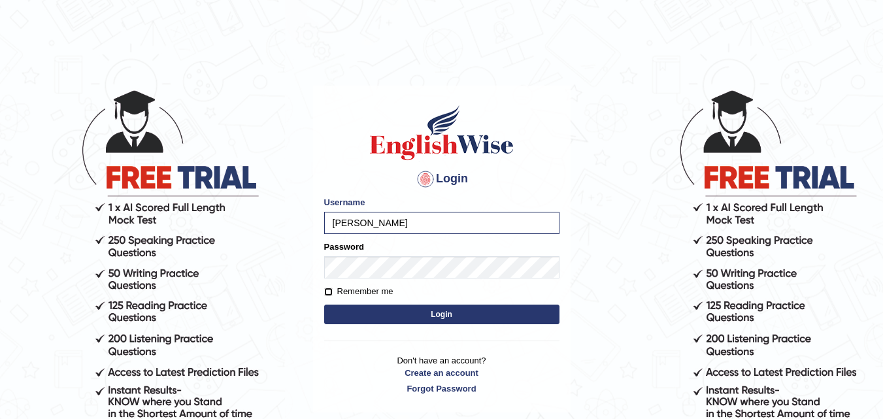
click at [328, 291] on input "Remember me" at bounding box center [328, 292] width 8 height 8
checkbox input "true"
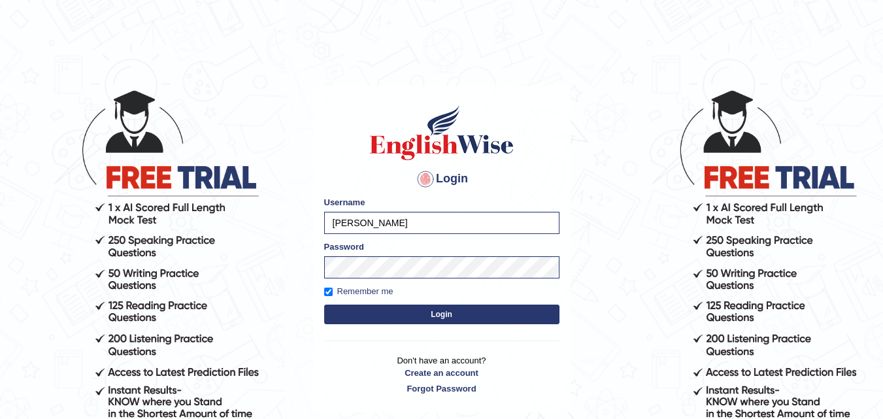
click at [442, 320] on button "Login" at bounding box center [441, 315] width 235 height 20
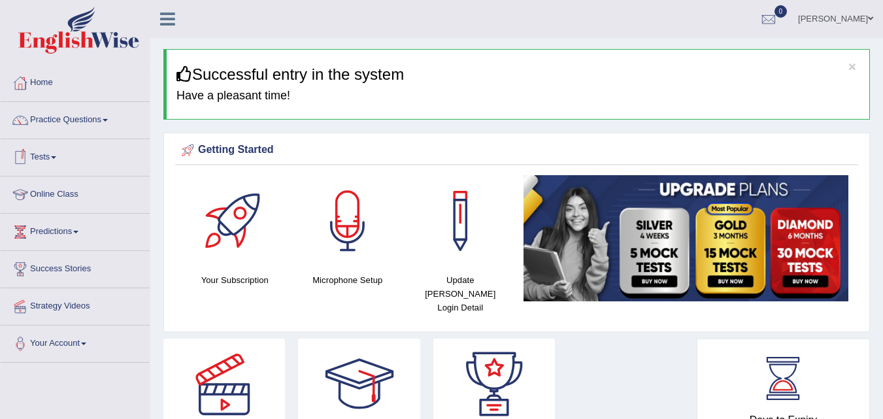
click at [54, 156] on link "Tests" at bounding box center [75, 155] width 149 height 33
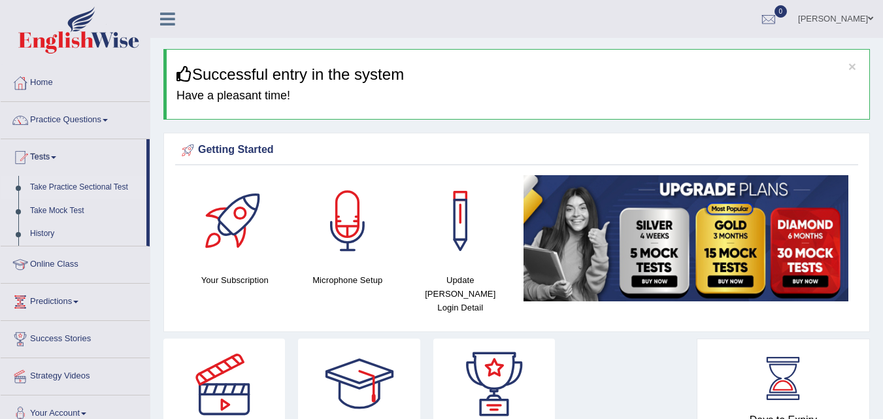
click at [103, 189] on link "Take Practice Sectional Test" at bounding box center [85, 188] width 122 height 24
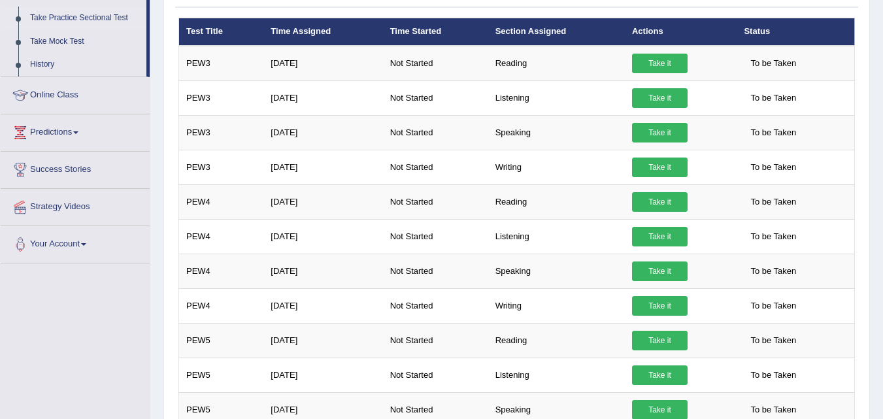
scroll to position [171, 0]
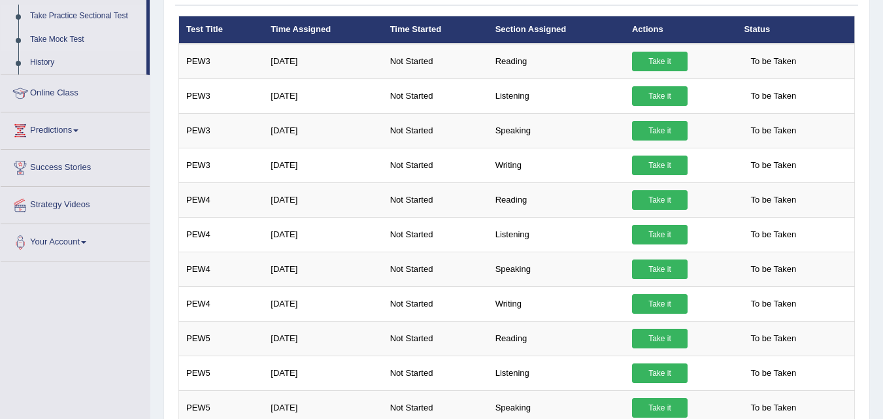
click at [69, 35] on link "Take Mock Test" at bounding box center [85, 40] width 122 height 24
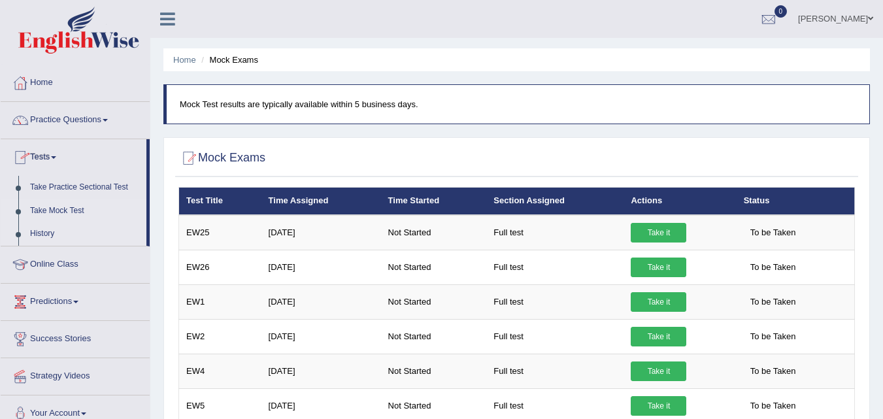
click at [47, 234] on link "History" at bounding box center [85, 234] width 122 height 24
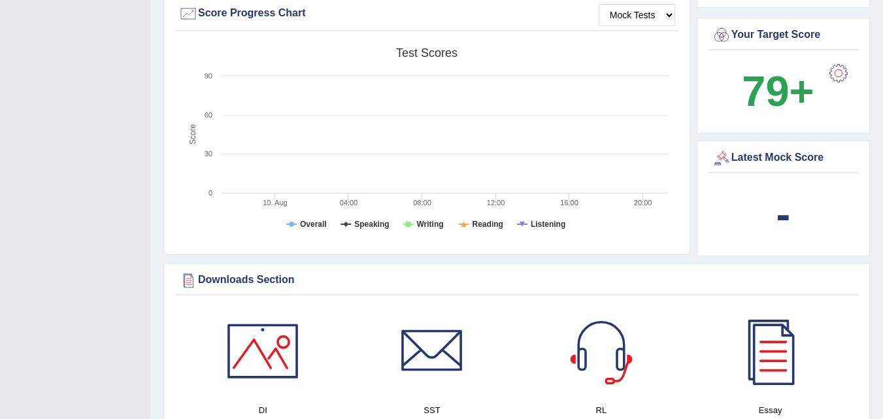
scroll to position [400, 0]
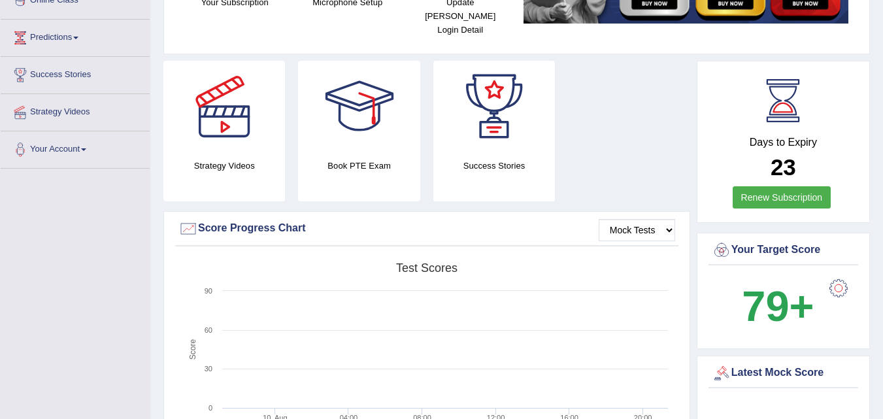
click at [883, 116] on html "Toggle navigation Home Practice Questions Speaking Practice Read Aloud Repeat S…" at bounding box center [441, 15] width 883 height 419
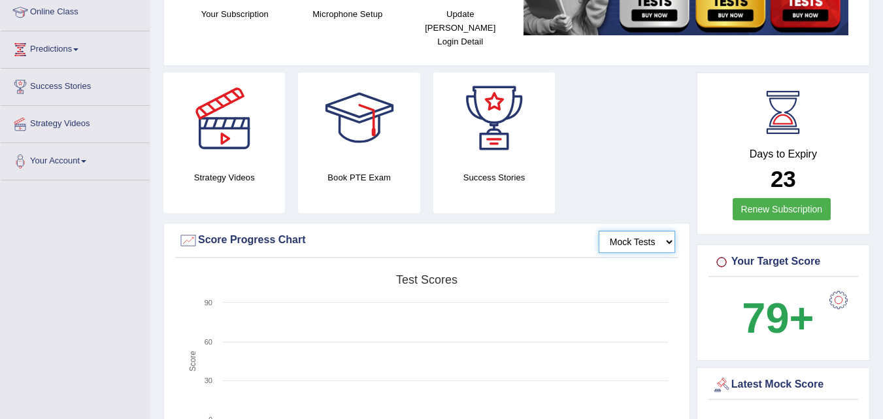
click at [668, 231] on select "Mock Tests" at bounding box center [637, 242] width 76 height 22
drag, startPoint x: 881, startPoint y: 75, endPoint x: 876, endPoint y: 27, distance: 47.9
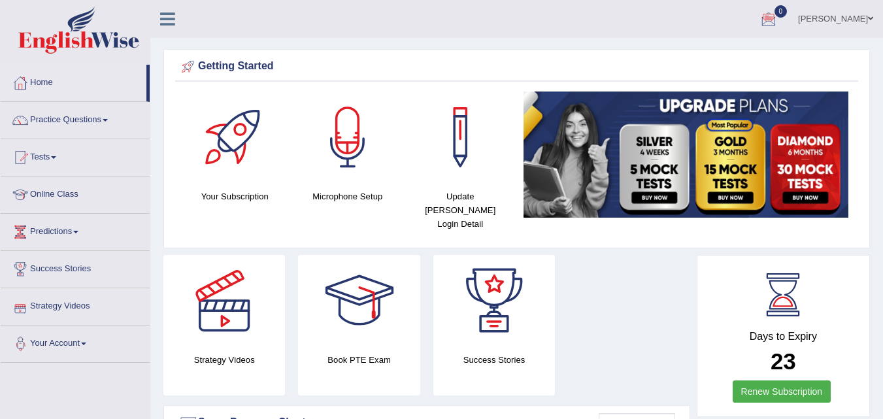
click at [69, 301] on link "Strategy Videos" at bounding box center [75, 304] width 149 height 33
click at [252, 105] on div at bounding box center [235, 138] width 92 height 92
drag, startPoint x: 0, startPoint y: 0, endPoint x: 279, endPoint y: 162, distance: 322.3
click at [252, 105] on div at bounding box center [235, 138] width 92 height 92
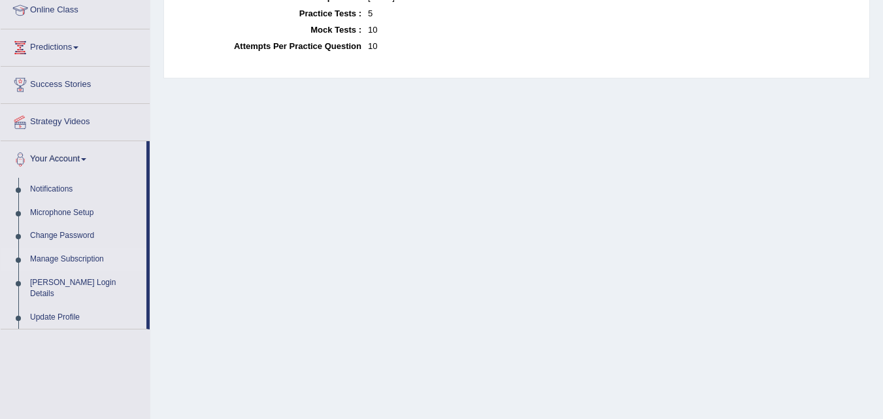
scroll to position [186, 0]
click at [77, 232] on link "Change Password" at bounding box center [85, 235] width 122 height 24
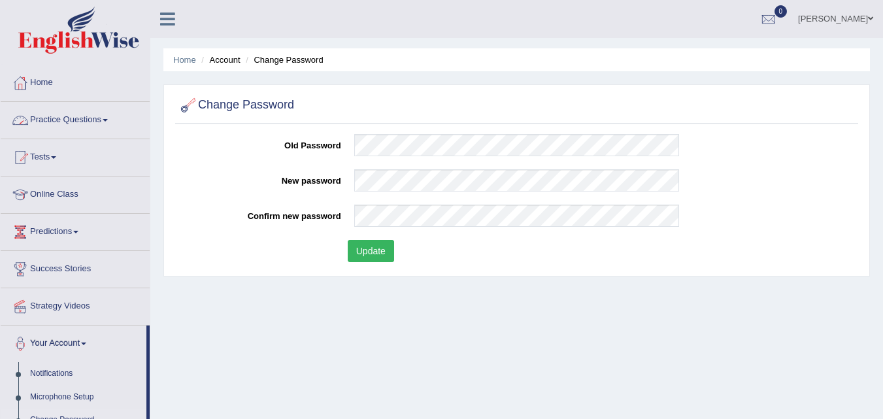
click at [107, 123] on link "Practice Questions" at bounding box center [75, 118] width 149 height 33
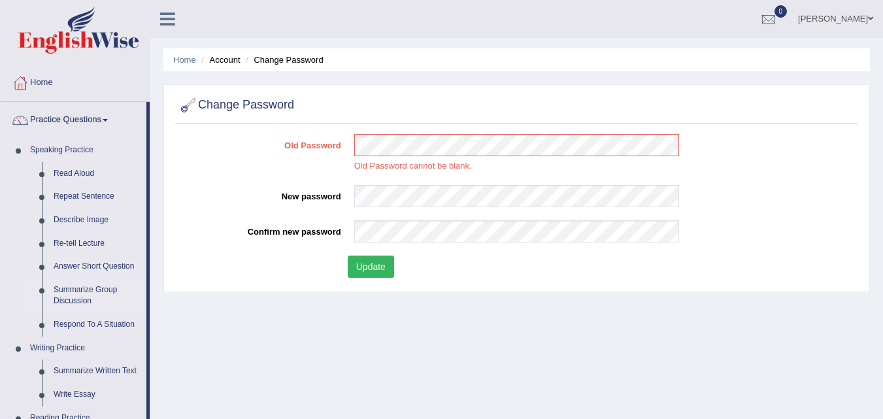
click at [97, 292] on link "Summarize Group Discussion" at bounding box center [97, 296] width 99 height 35
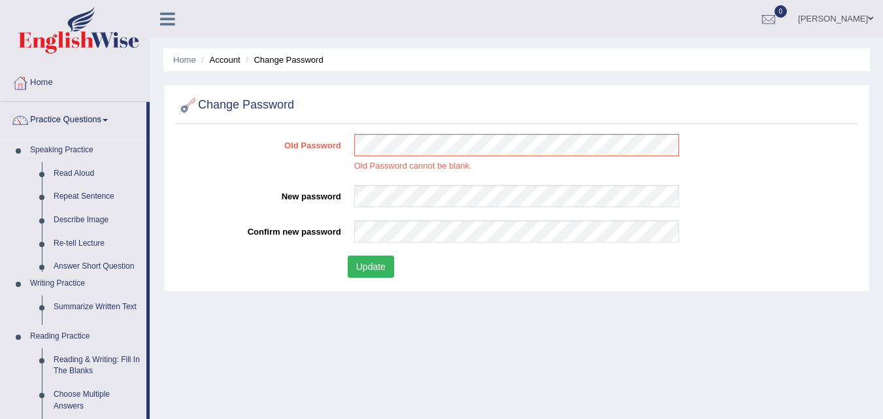
click at [97, 292] on ul "Speaking Practice Read Aloud Repeat Sentence Describe Image Re-tell Lecture Ans…" at bounding box center [74, 357] width 146 height 436
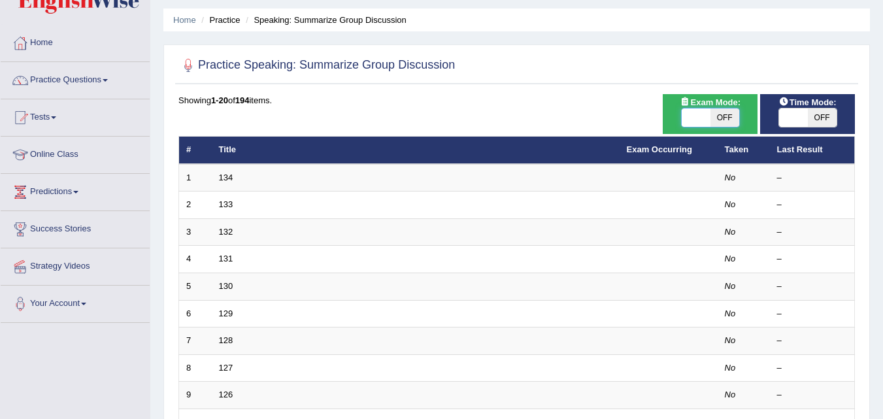
click at [709, 114] on span at bounding box center [696, 118] width 29 height 18
checkbox input "true"
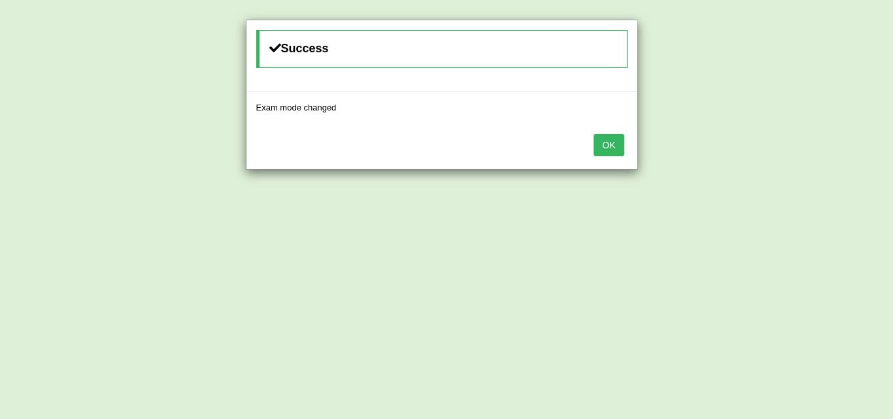
click at [618, 143] on button "OK" at bounding box center [609, 145] width 30 height 22
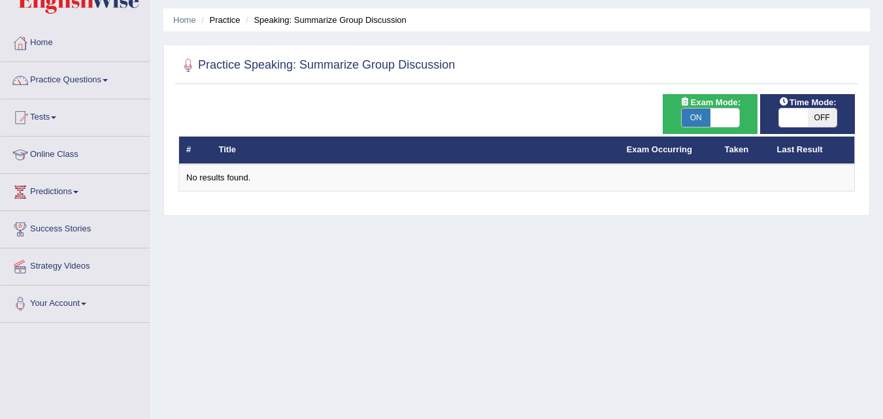
click at [811, 118] on span "OFF" at bounding box center [822, 118] width 29 height 18
checkbox input "true"
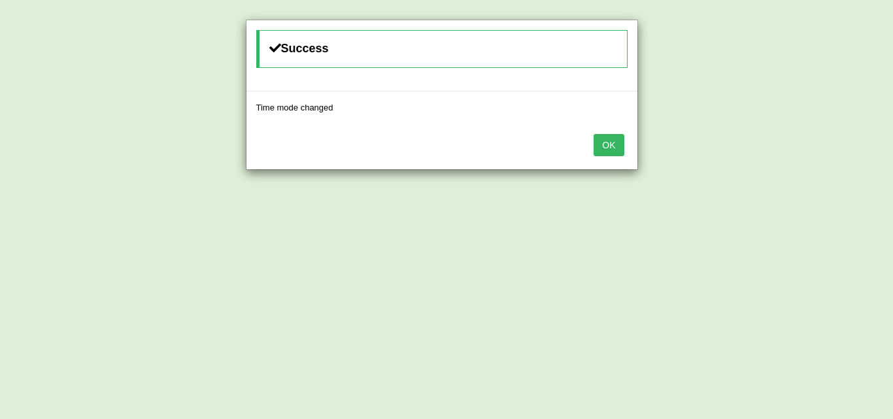
click at [615, 144] on button "OK" at bounding box center [609, 145] width 30 height 22
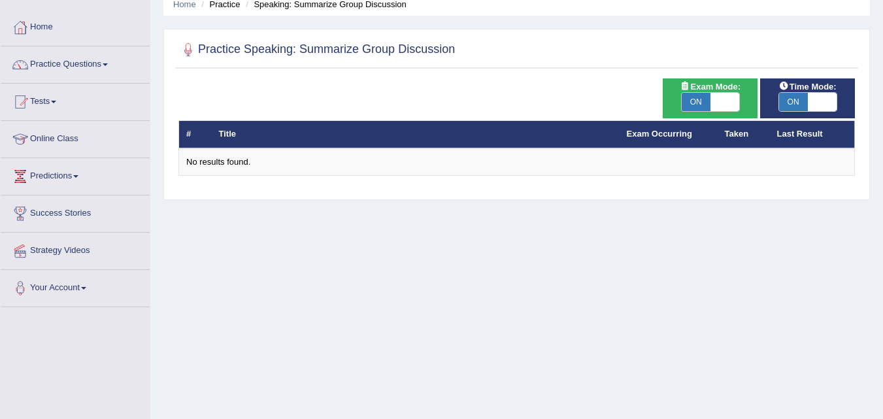
scroll to position [52, 0]
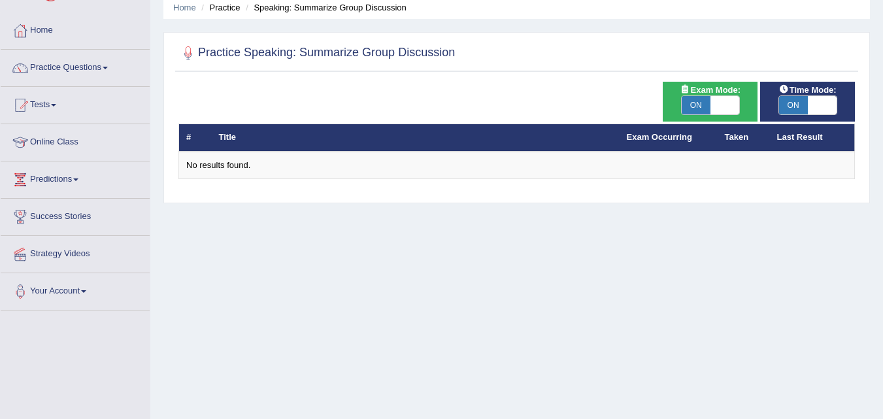
click at [694, 105] on span "ON" at bounding box center [696, 105] width 29 height 18
checkbox input "false"
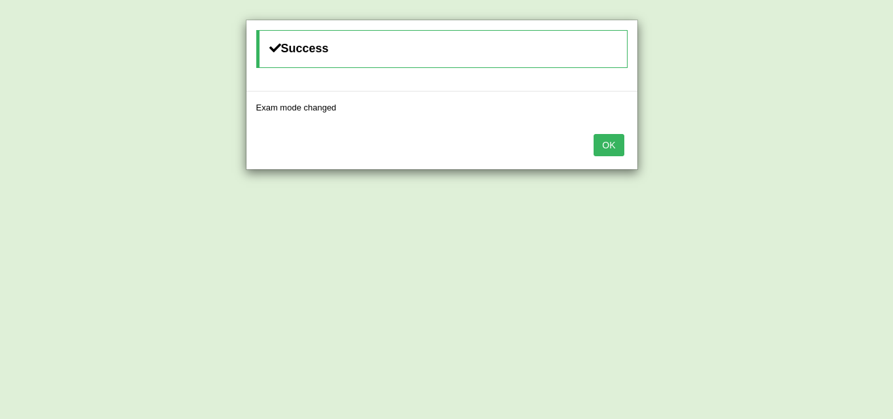
click at [615, 146] on button "OK" at bounding box center [609, 145] width 30 height 22
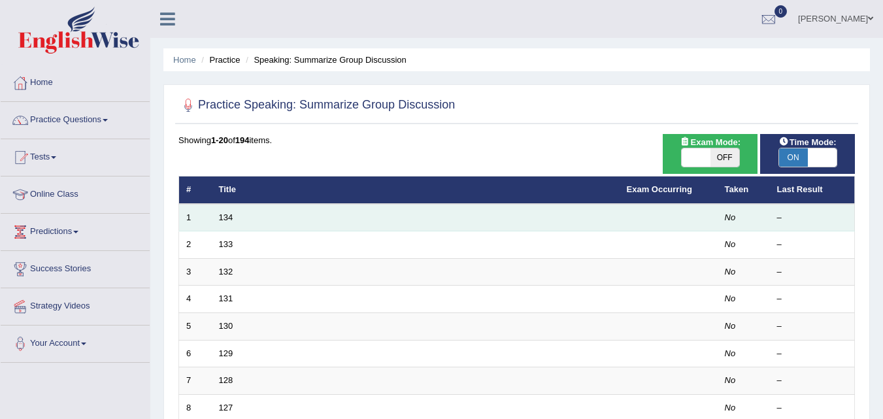
click at [252, 216] on td "134" at bounding box center [416, 217] width 408 height 27
drag, startPoint x: 252, startPoint y: 216, endPoint x: 244, endPoint y: 207, distance: 12.6
click at [244, 207] on td "134" at bounding box center [416, 217] width 408 height 27
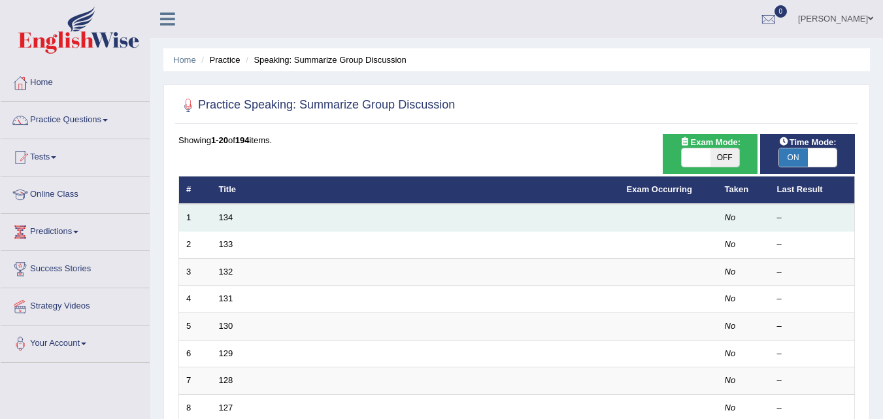
drag, startPoint x: 244, startPoint y: 207, endPoint x: 503, endPoint y: 220, distance: 259.2
click at [503, 220] on td "134" at bounding box center [416, 217] width 408 height 27
click at [226, 216] on link "134" at bounding box center [226, 217] width 14 height 10
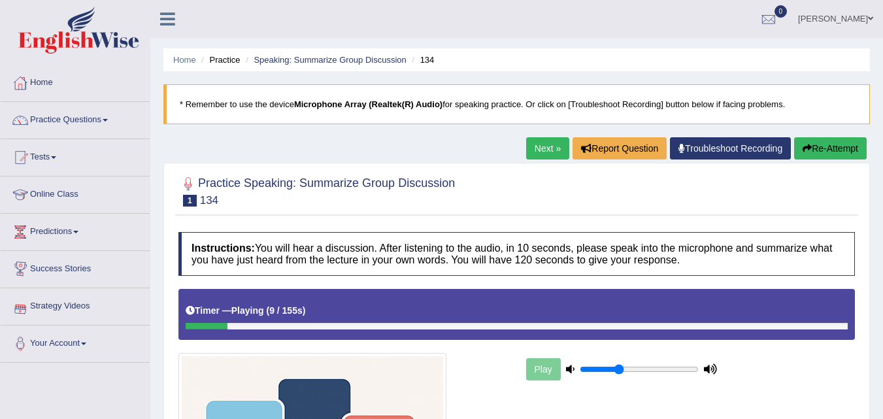
drag, startPoint x: 868, startPoint y: 159, endPoint x: 892, endPoint y: 124, distance: 42.8
click at [883, 133] on html "Toggle navigation Home Practice Questions Speaking Practice Read Aloud Repeat S…" at bounding box center [441, 209] width 883 height 419
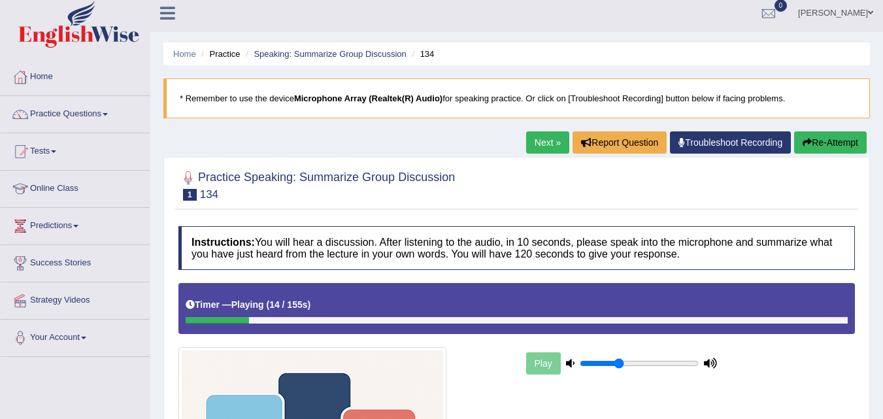
scroll to position [5, 0]
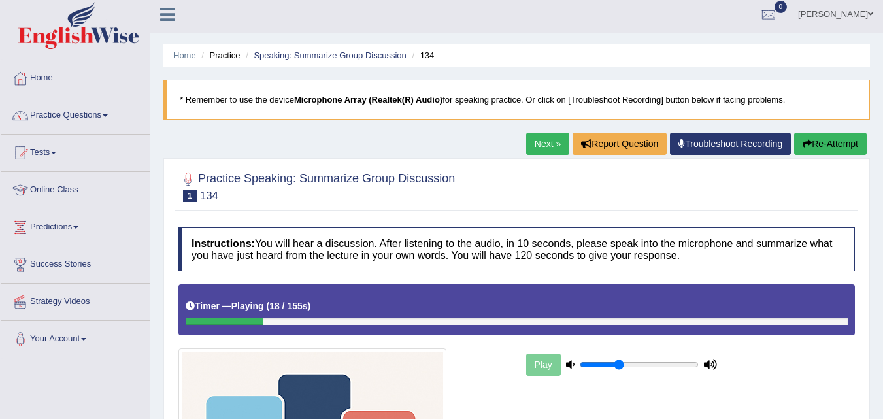
drag, startPoint x: 258, startPoint y: 320, endPoint x: 194, endPoint y: 322, distance: 64.8
click at [195, 322] on div at bounding box center [224, 321] width 77 height 7
click at [190, 322] on div at bounding box center [225, 321] width 78 height 7
click at [107, 119] on link "Practice Questions" at bounding box center [75, 113] width 149 height 33
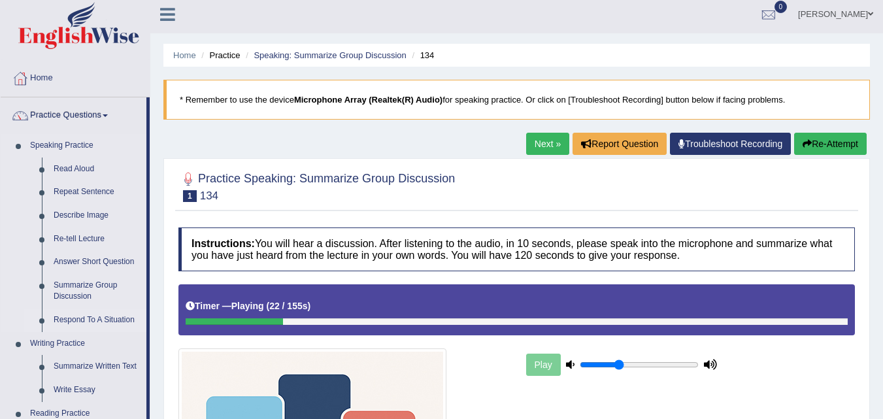
click at [82, 320] on link "Respond To A Situation" at bounding box center [97, 321] width 99 height 24
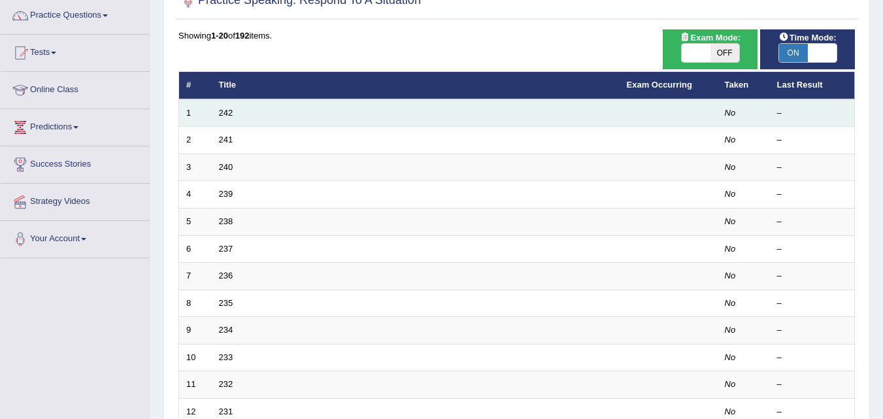
click at [307, 116] on td "242" at bounding box center [416, 112] width 408 height 27
click at [225, 110] on link "242" at bounding box center [226, 113] width 14 height 10
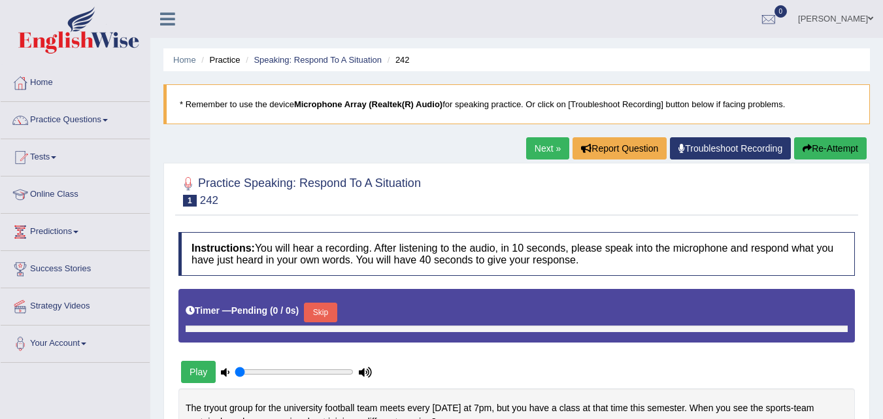
type input "0.35"
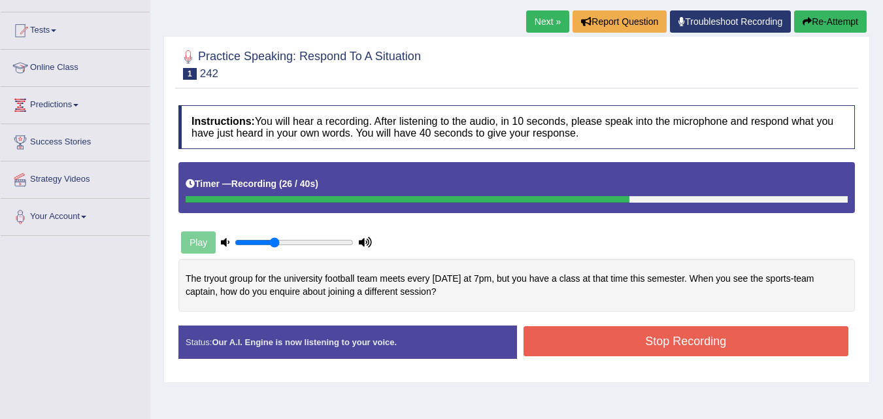
click at [824, 18] on button "Re-Attempt" at bounding box center [830, 21] width 73 height 22
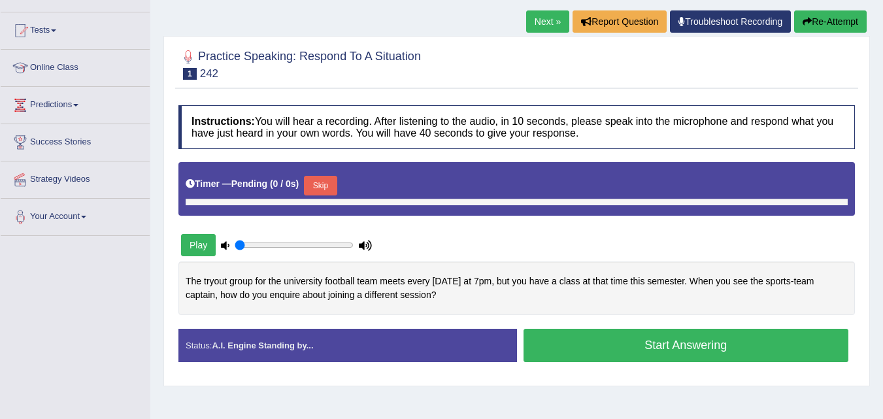
scroll to position [127, 0]
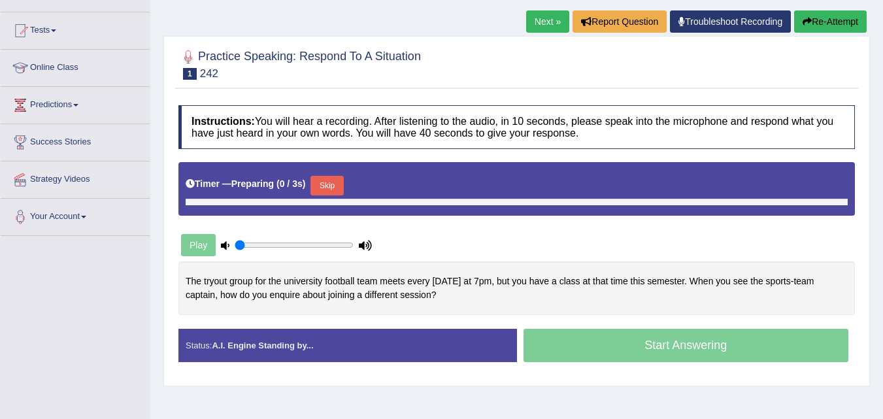
type input "0.35"
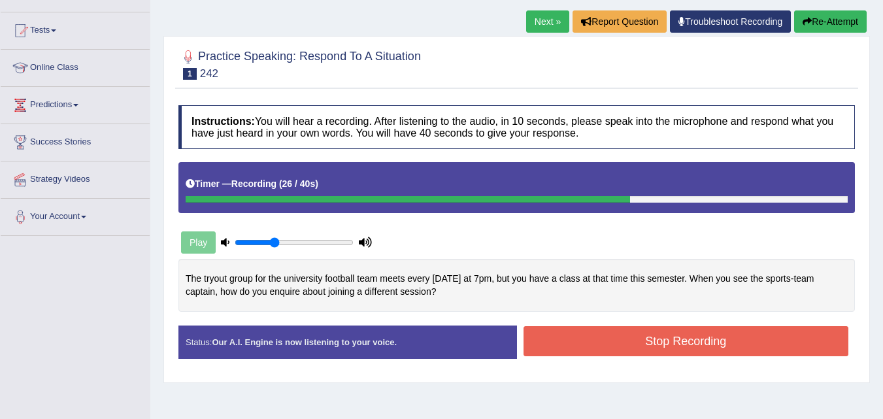
click at [673, 343] on button "Stop Recording" at bounding box center [687, 341] width 326 height 30
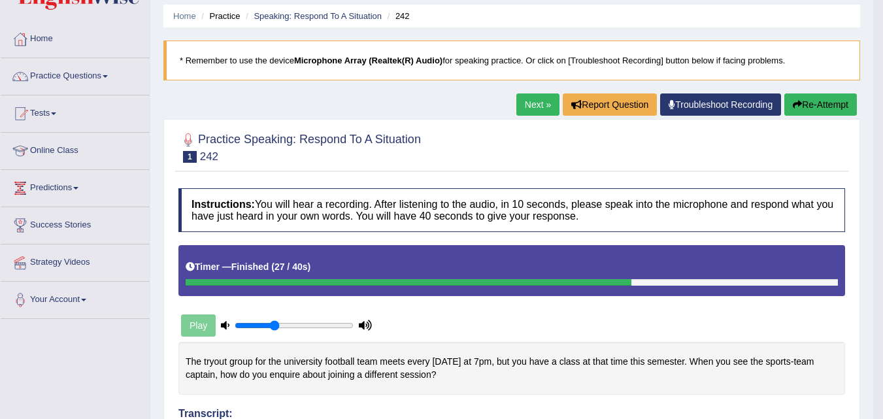
scroll to position [27, 0]
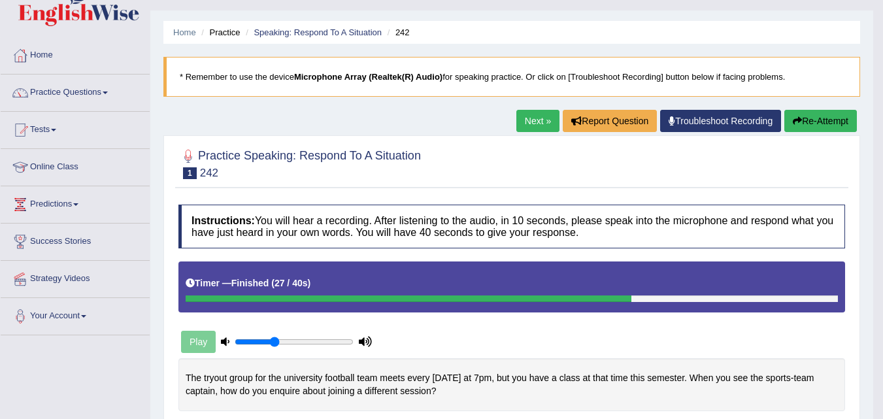
click at [541, 120] on link "Next »" at bounding box center [538, 121] width 43 height 22
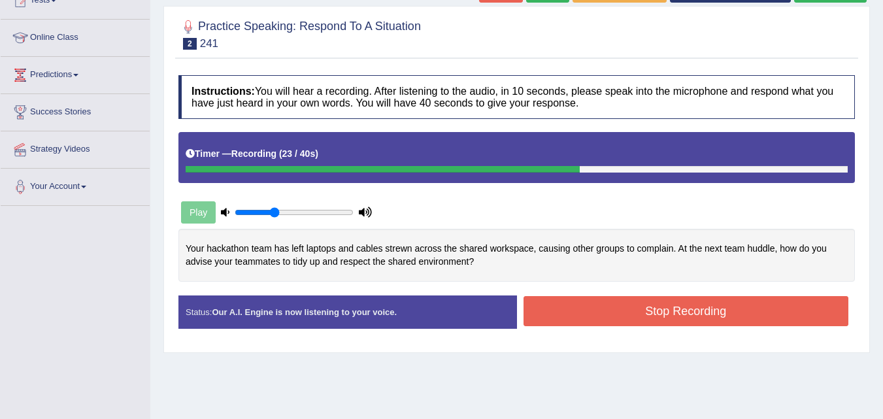
click at [663, 313] on button "Stop Recording" at bounding box center [687, 311] width 326 height 30
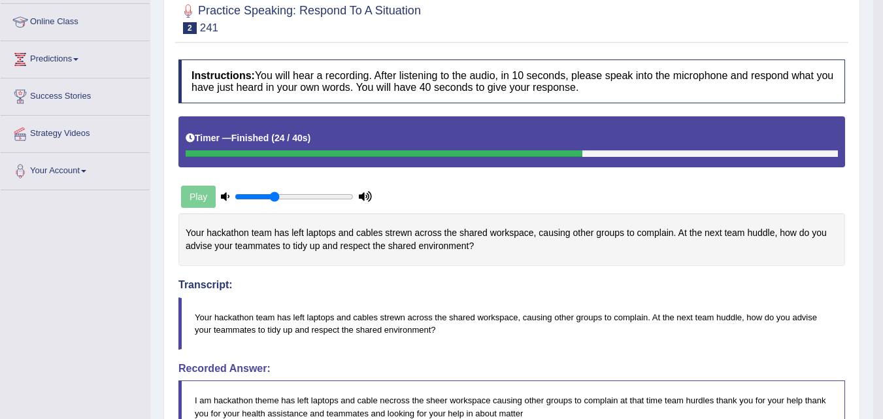
drag, startPoint x: 889, startPoint y: 120, endPoint x: 892, endPoint y: 143, distance: 23.9
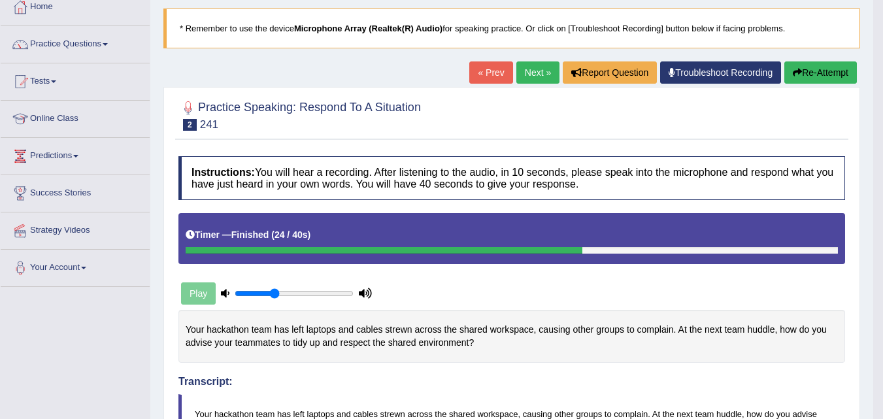
scroll to position [73, 0]
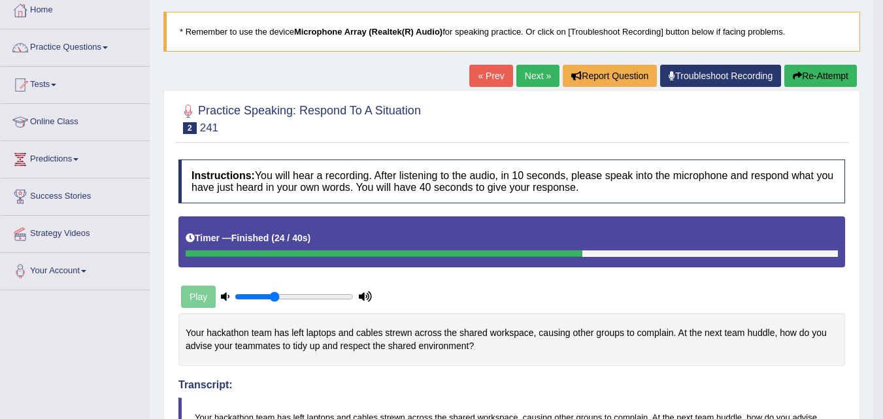
click at [836, 71] on button "Re-Attempt" at bounding box center [821, 76] width 73 height 22
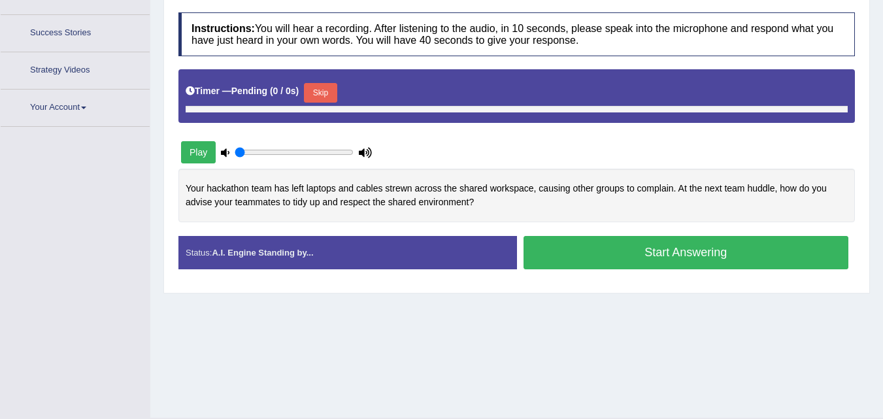
scroll to position [267, 0]
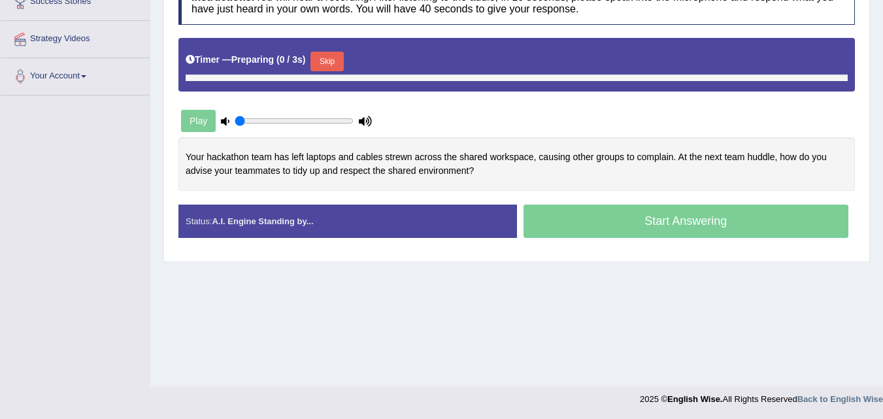
type input "0.35"
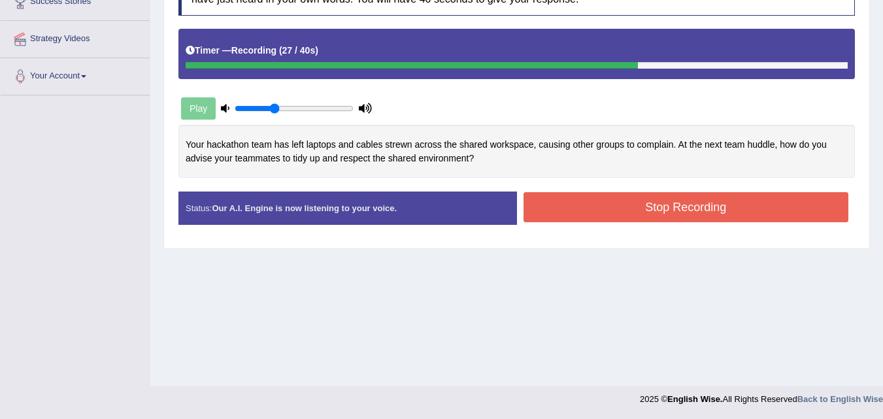
click at [670, 200] on button "Stop Recording" at bounding box center [687, 207] width 326 height 30
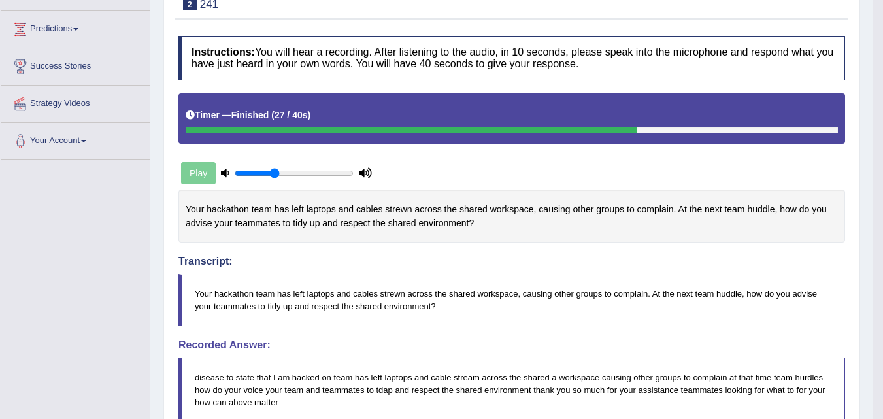
scroll to position [0, 0]
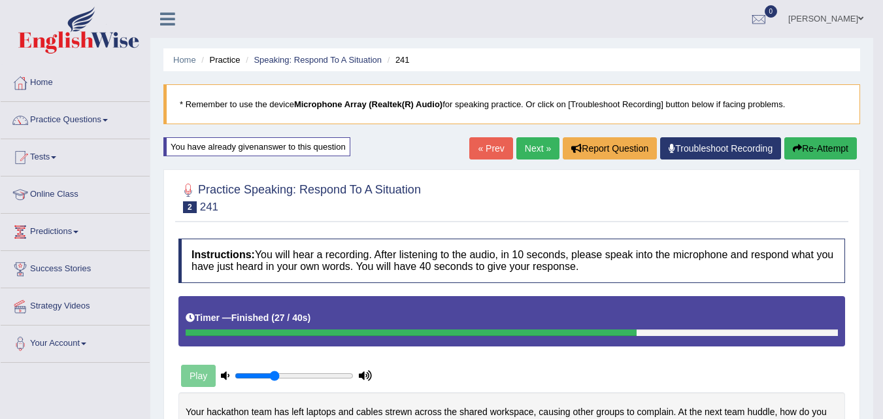
click at [534, 141] on link "Next »" at bounding box center [538, 148] width 43 height 22
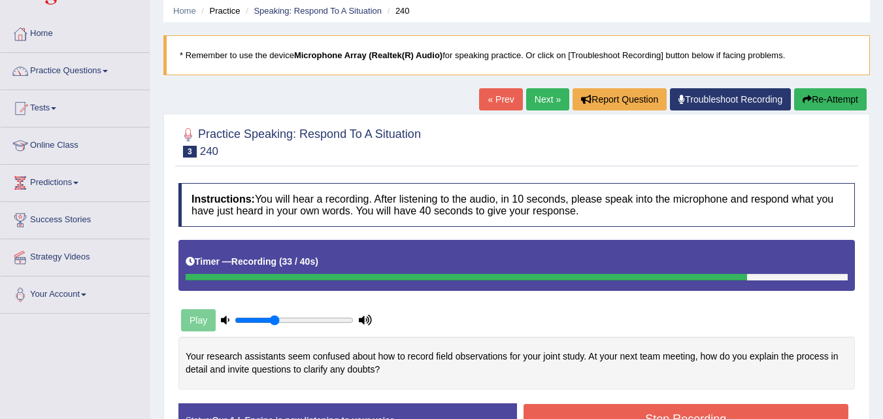
scroll to position [31, 0]
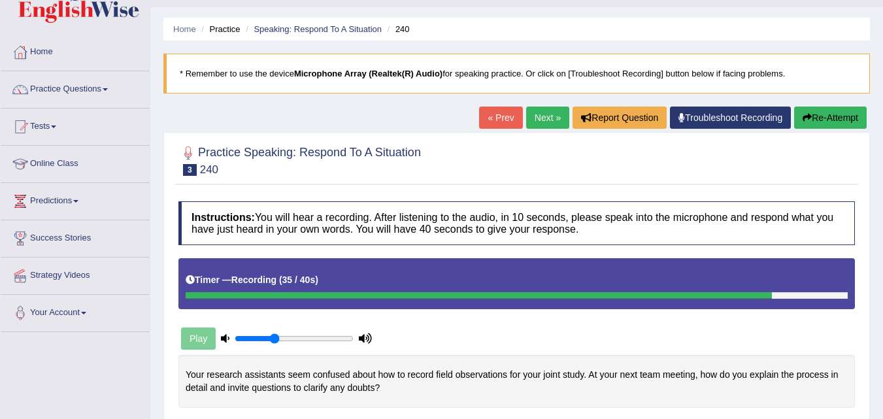
click at [815, 119] on button "Re-Attempt" at bounding box center [830, 118] width 73 height 22
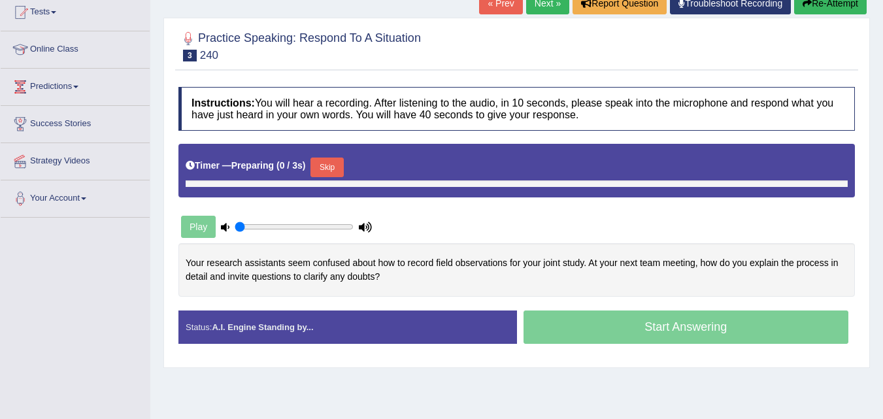
type input "0.35"
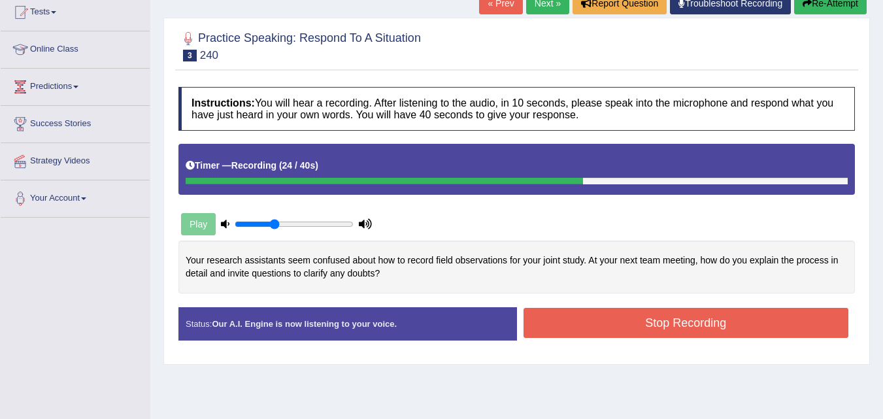
click at [694, 318] on button "Stop Recording" at bounding box center [687, 323] width 326 height 30
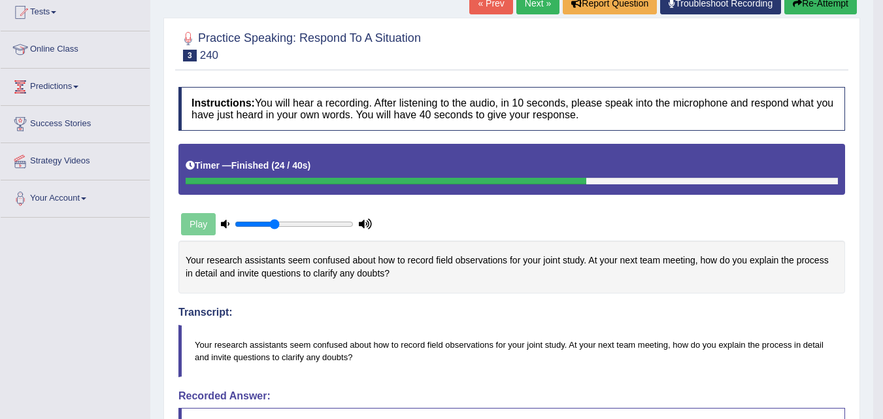
drag, startPoint x: 878, startPoint y: 193, endPoint x: 890, endPoint y: 275, distance: 82.7
click at [883, 274] on html "Toggle navigation Home Practice Questions Speaking Practice Read Aloud Repeat S…" at bounding box center [441, 64] width 883 height 419
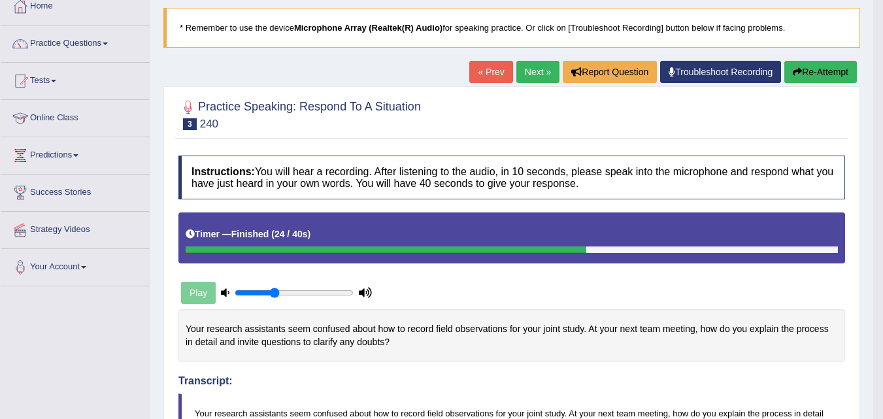
scroll to position [73, 0]
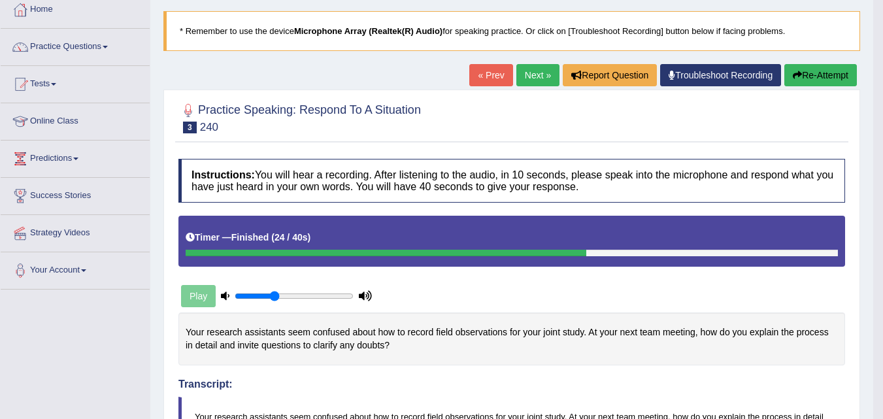
click at [537, 68] on link "Next »" at bounding box center [538, 75] width 43 height 22
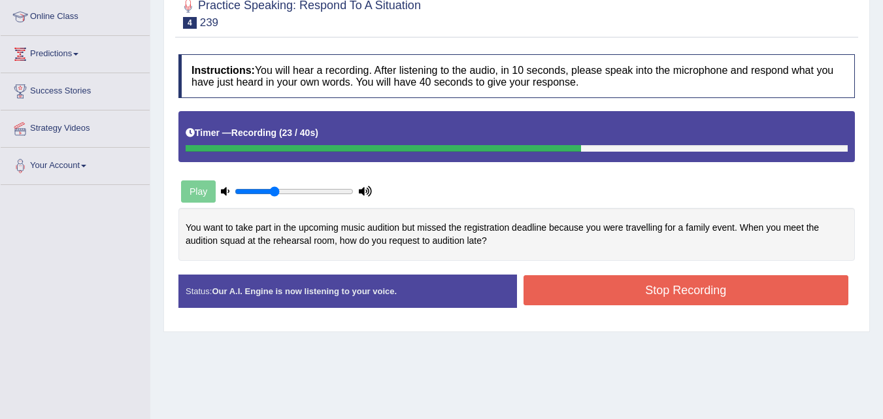
click at [666, 277] on button "Stop Recording" at bounding box center [687, 290] width 326 height 30
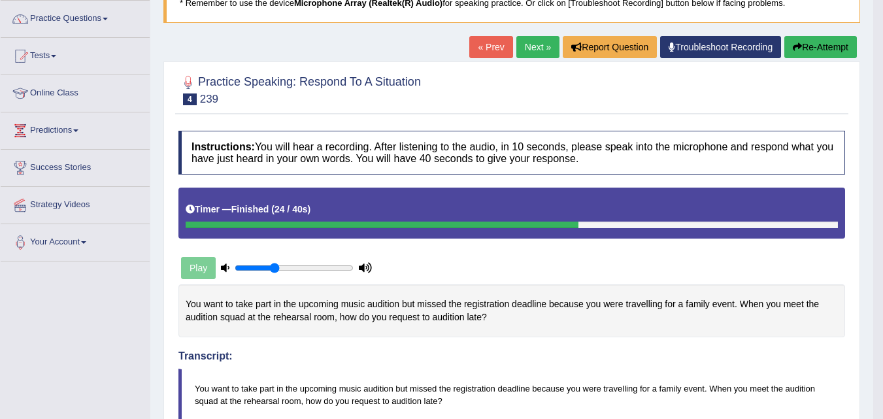
scroll to position [100, 0]
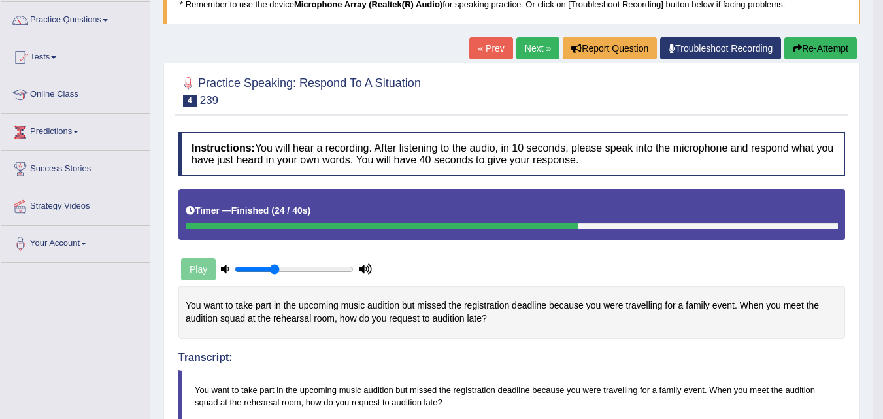
click at [534, 51] on link "Next »" at bounding box center [538, 48] width 43 height 22
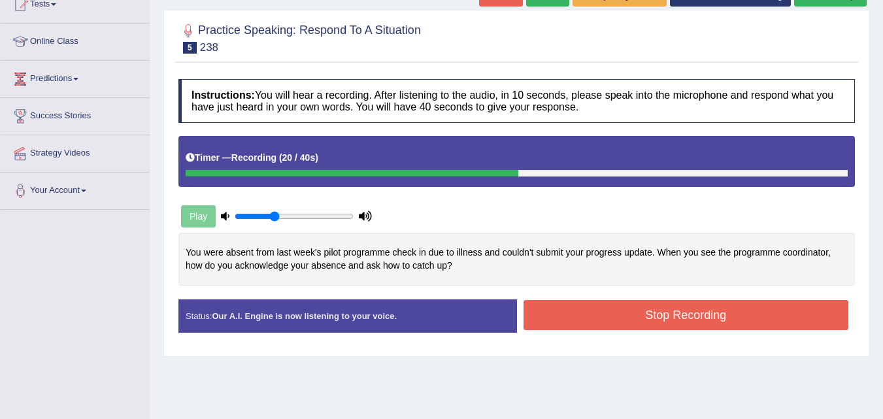
click at [630, 313] on button "Stop Recording" at bounding box center [687, 315] width 326 height 30
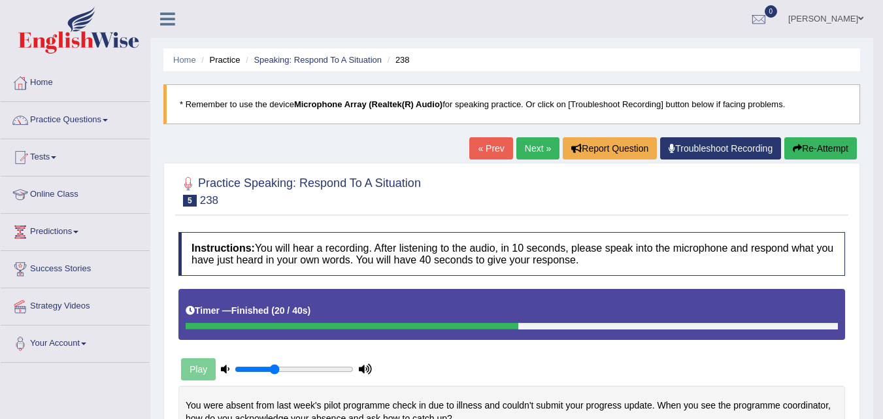
click at [525, 152] on link "Next »" at bounding box center [538, 148] width 43 height 22
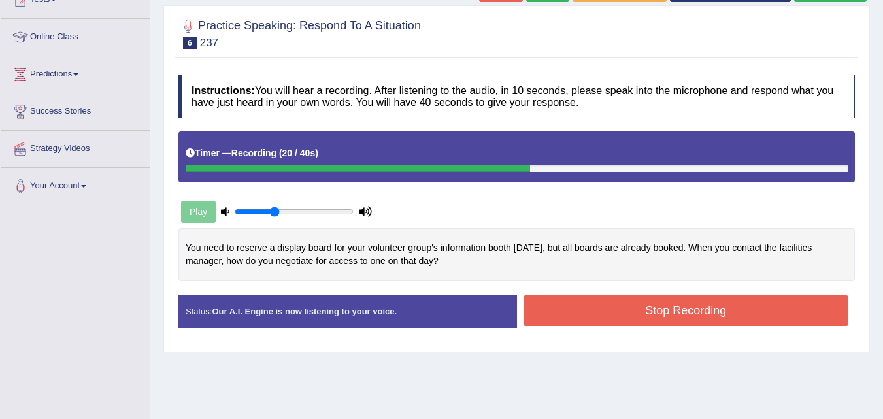
click at [610, 307] on button "Stop Recording" at bounding box center [687, 311] width 326 height 30
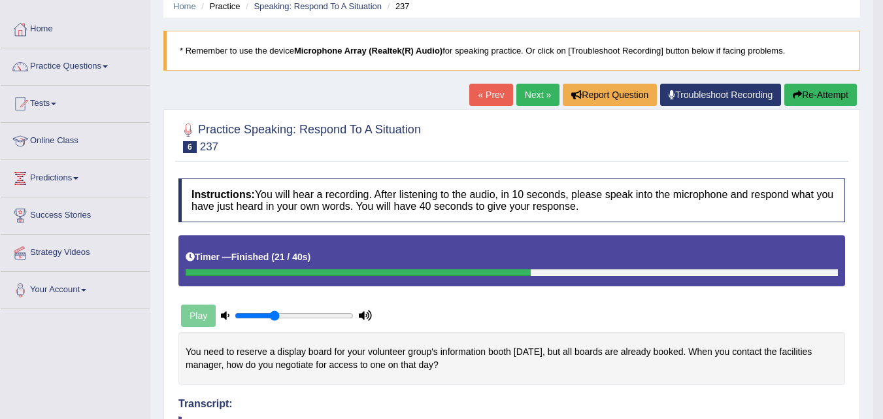
scroll to position [53, 0]
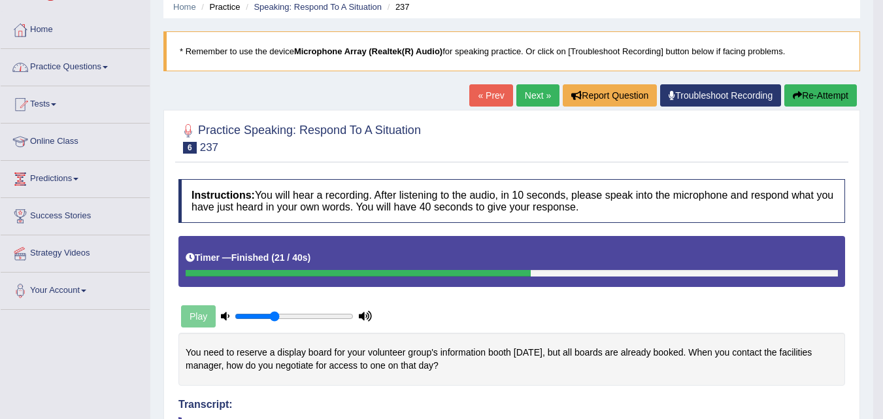
click at [108, 63] on link "Practice Questions" at bounding box center [75, 65] width 149 height 33
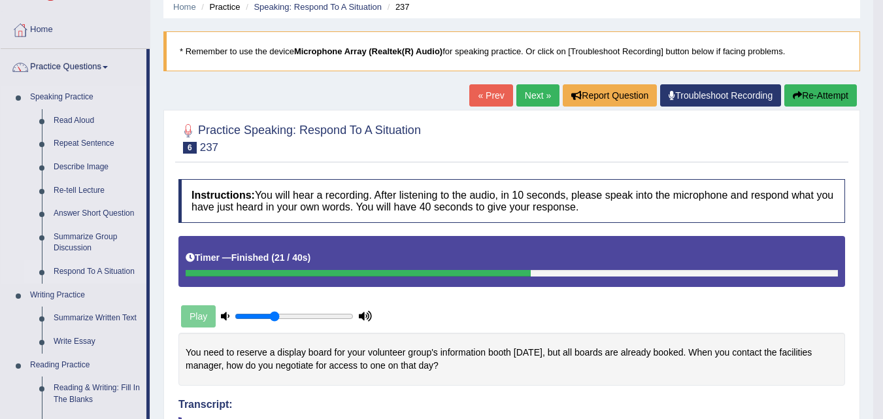
click at [76, 272] on link "Respond To A Situation" at bounding box center [97, 272] width 99 height 24
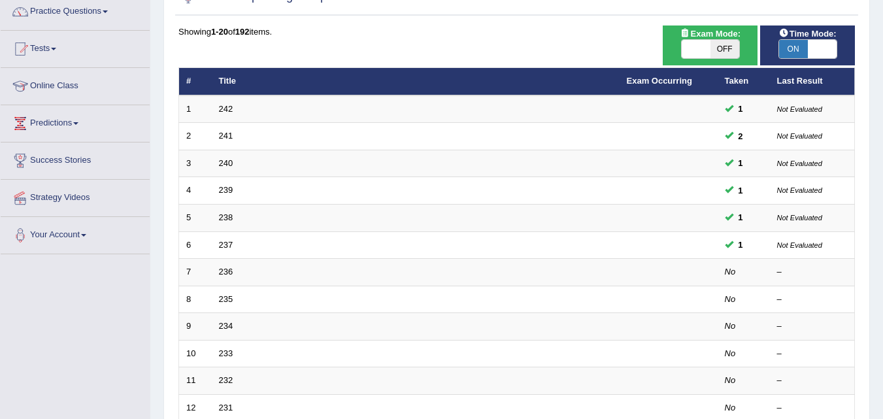
scroll to position [110, 0]
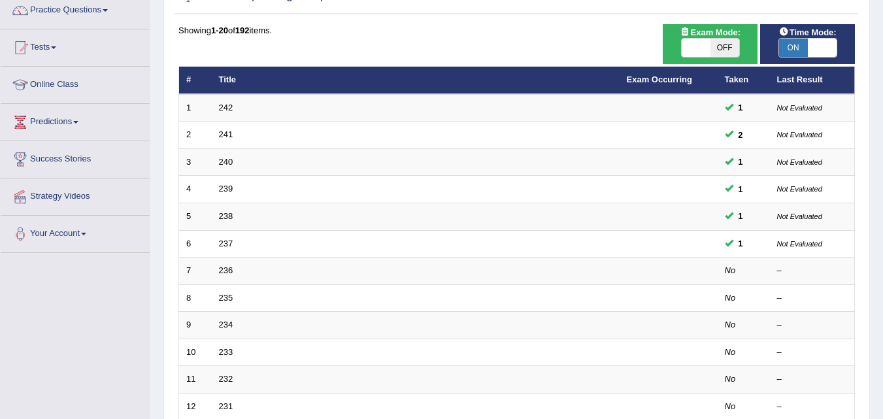
click at [883, 124] on html "Toggle navigation Home Practice Questions Speaking Practice Read Aloud Repeat S…" at bounding box center [441, 99] width 883 height 419
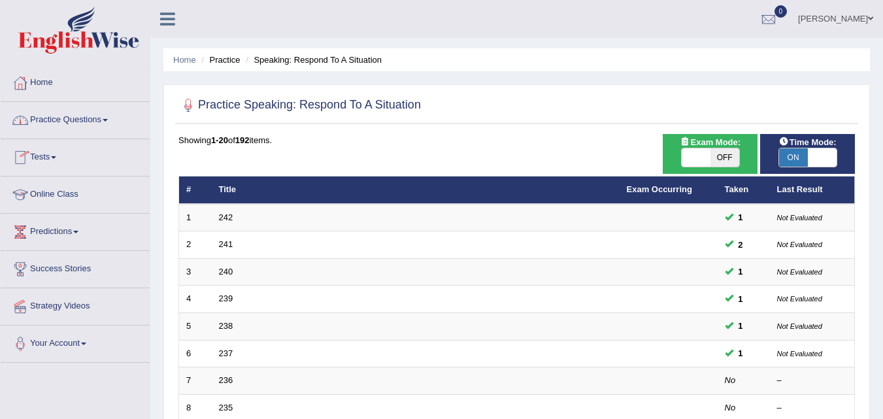
click at [110, 116] on link "Practice Questions" at bounding box center [75, 118] width 149 height 33
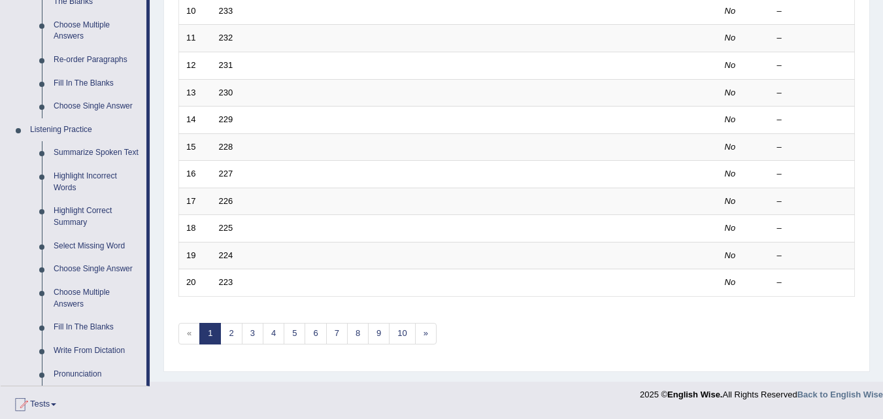
scroll to position [455, 0]
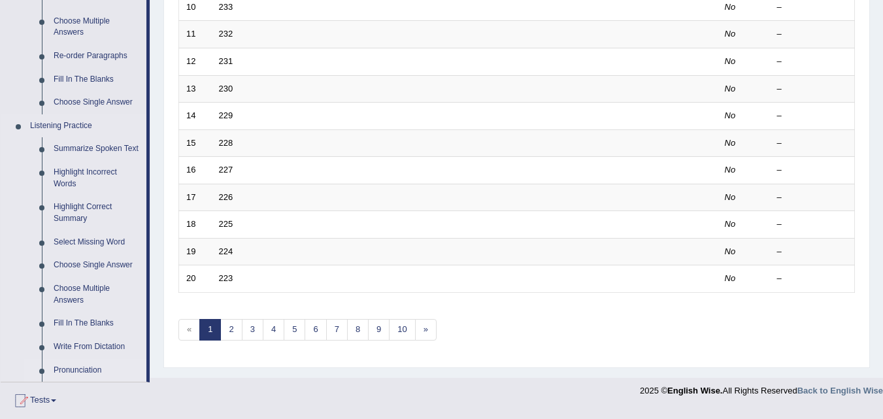
click at [73, 370] on link "Pronunciation" at bounding box center [97, 371] width 99 height 24
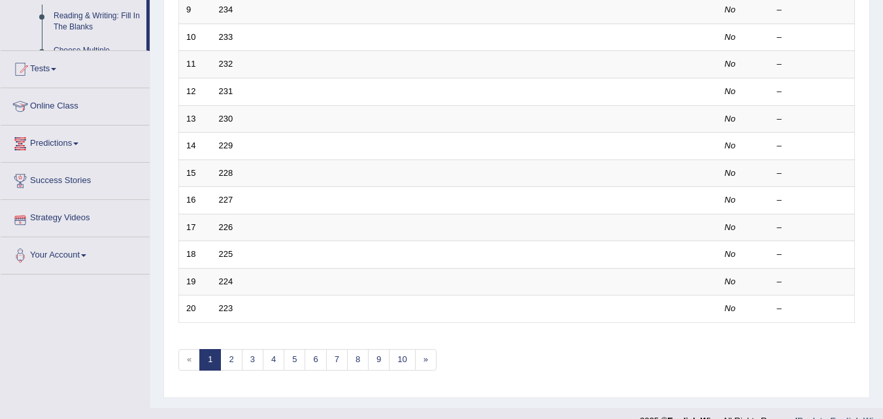
scroll to position [623, 0]
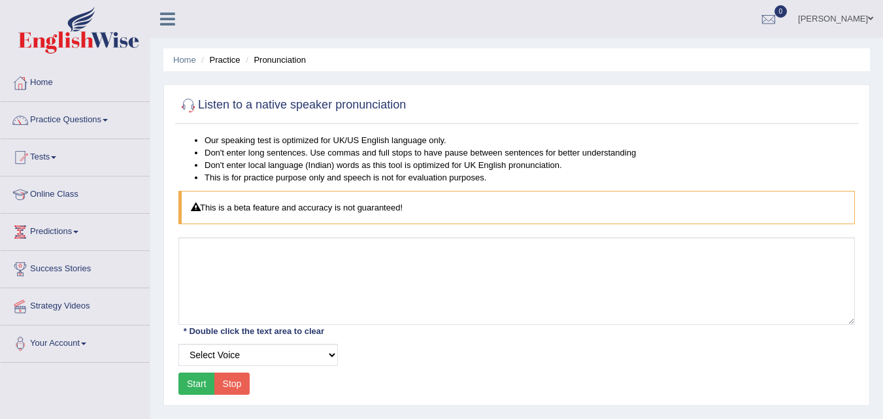
drag, startPoint x: 0, startPoint y: 0, endPoint x: 877, endPoint y: 114, distance: 884.1
click at [877, 114] on div "Home Practice Pronunciation Listen to a native speaker pronunciation Our speaki…" at bounding box center [516, 327] width 733 height 654
click at [326, 357] on select "Select Voice UK English Female UK English Male" at bounding box center [258, 355] width 160 height 22
click at [428, 365] on div "Select Voice UK English Female UK English Male" at bounding box center [517, 355] width 690 height 22
click at [197, 384] on button "Start" at bounding box center [196, 384] width 37 height 22
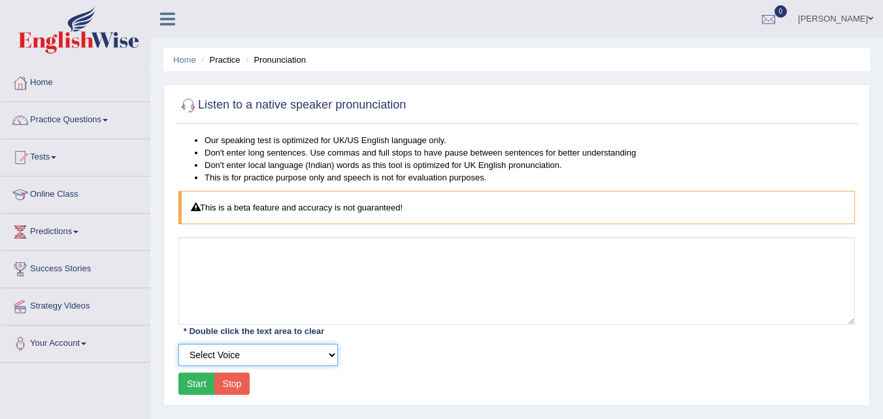
click at [329, 354] on select "Select Voice UK English Female UK English Male" at bounding box center [258, 355] width 160 height 22
click at [178, 344] on select "Select Voice UK English Female UK English Male" at bounding box center [258, 355] width 160 height 22
click at [188, 385] on button "Start" at bounding box center [196, 384] width 37 height 22
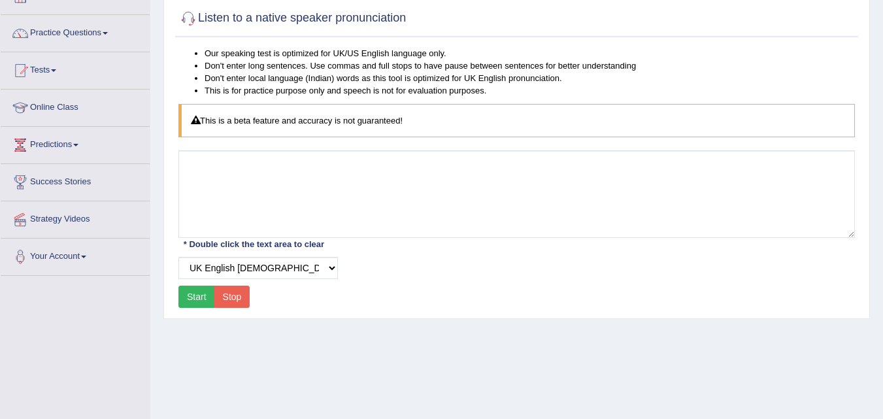
scroll to position [86, 0]
click at [197, 293] on button "Start" at bounding box center [196, 297] width 37 height 22
click at [197, 293] on div "Start Stop" at bounding box center [213, 297] width 71 height 22
click at [329, 267] on select "Select Voice UK English Female UK English Male" at bounding box center [258, 269] width 160 height 22
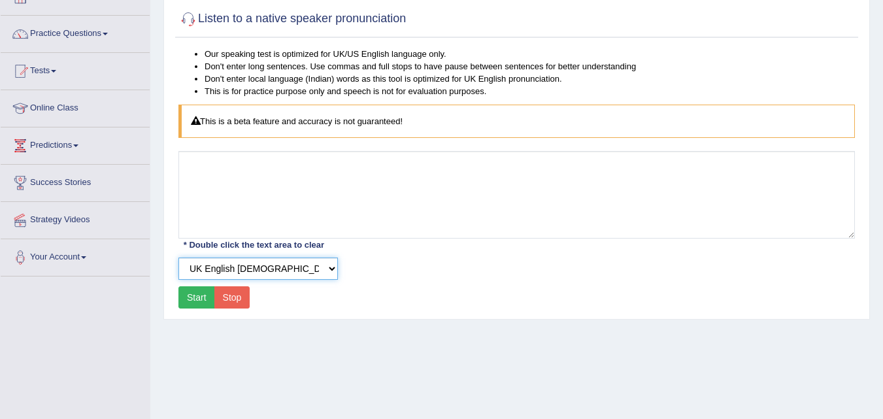
select select "3"
click at [178, 258] on select "Select Voice UK English Female UK English Male" at bounding box center [258, 269] width 160 height 22
click at [197, 292] on button "Start" at bounding box center [196, 297] width 37 height 22
click at [197, 292] on div "Start Stop" at bounding box center [213, 297] width 71 height 22
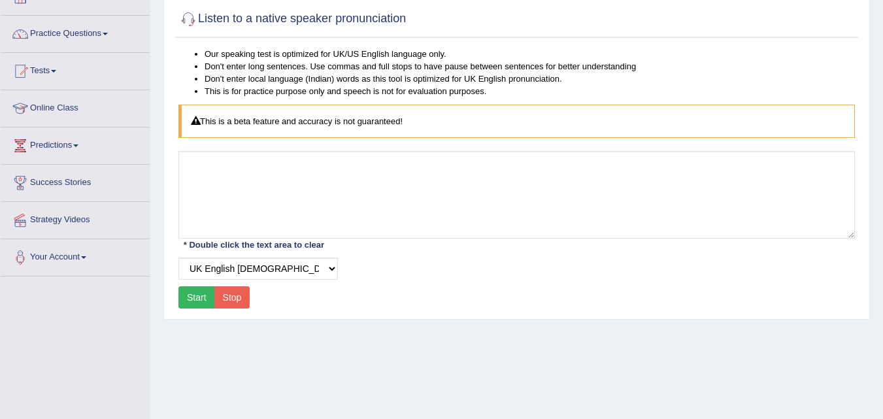
click at [197, 292] on div "Start Stop" at bounding box center [213, 297] width 71 height 22
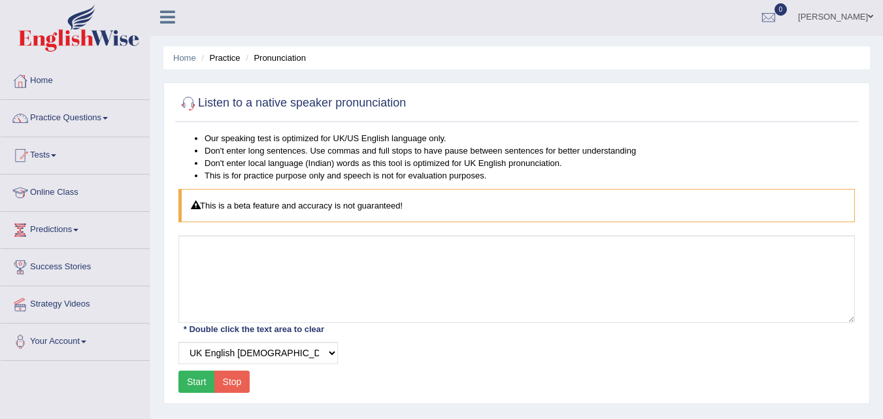
scroll to position [1, 0]
click at [116, 119] on link "Practice Questions" at bounding box center [75, 117] width 149 height 33
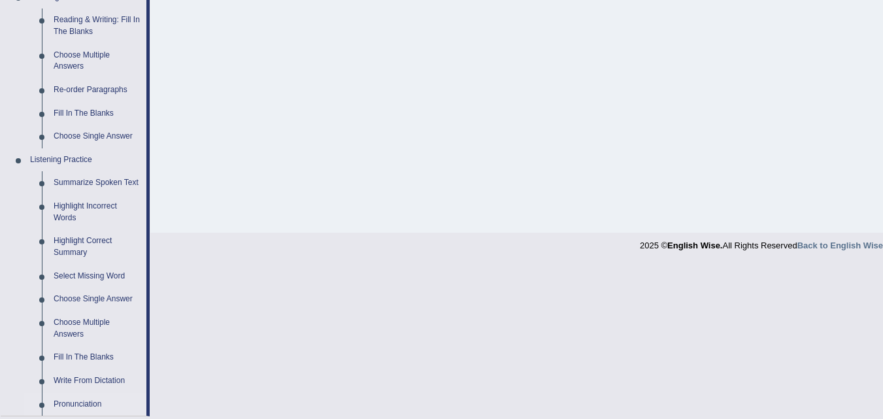
scroll to position [432, 0]
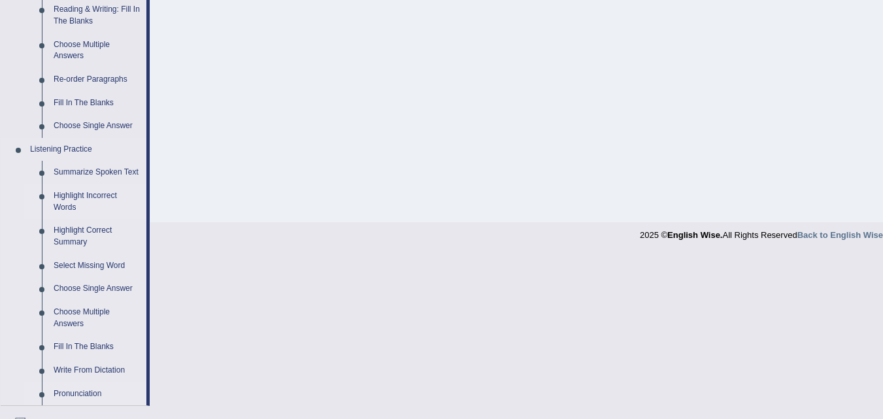
click at [96, 193] on link "Highlight Incorrect Words" at bounding box center [97, 201] width 99 height 35
click at [96, 193] on ul "Summarize Spoken Text Highlight Incorrect Words Highlight Correct Summary Selec…" at bounding box center [85, 283] width 122 height 245
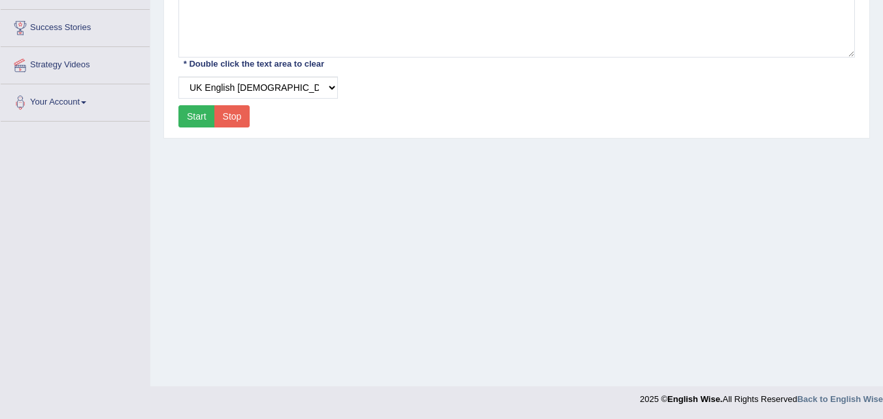
scroll to position [267, 0]
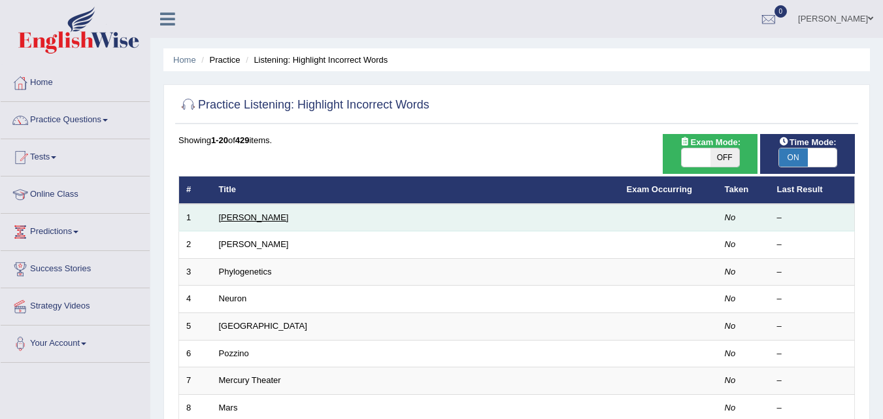
click at [233, 218] on link "[PERSON_NAME]" at bounding box center [254, 217] width 70 height 10
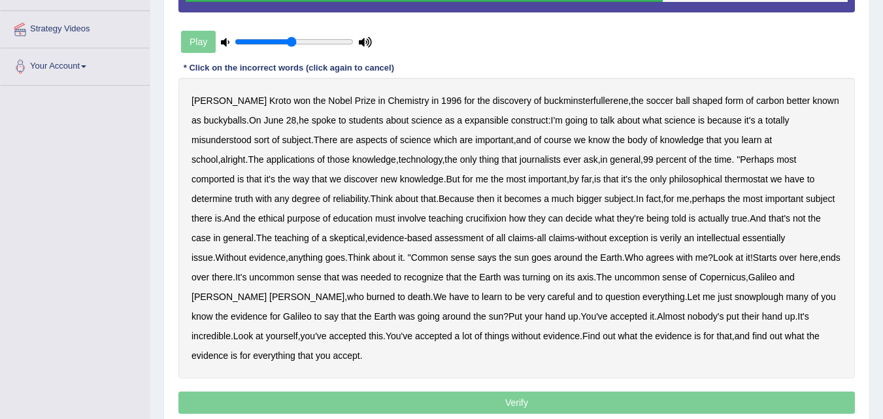
type input "0.5"
click at [293, 37] on input "range" at bounding box center [294, 42] width 119 height 10
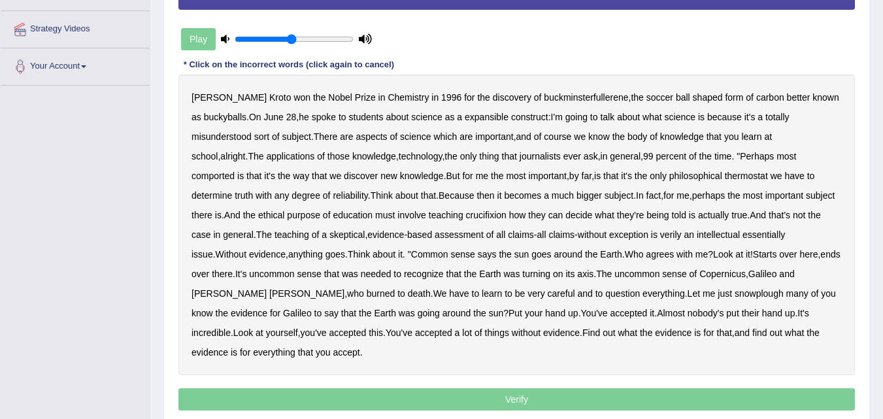
click at [478, 114] on b "expansible" at bounding box center [487, 117] width 44 height 10
click at [235, 171] on b "comported" at bounding box center [213, 176] width 43 height 10
click at [466, 211] on b "crucifixion" at bounding box center [486, 215] width 41 height 10
click at [660, 236] on b "verily" at bounding box center [671, 234] width 22 height 10
click at [735, 292] on b "snowplough" at bounding box center [759, 293] width 49 height 10
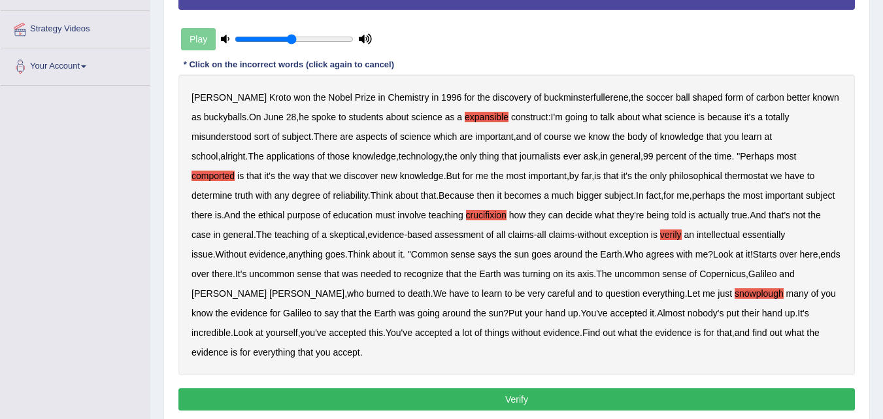
click at [538, 388] on button "Verify" at bounding box center [516, 399] width 677 height 22
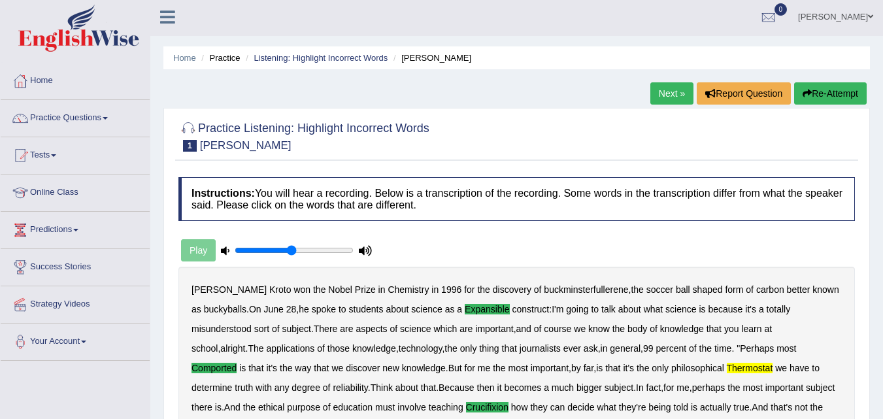
scroll to position [1, 0]
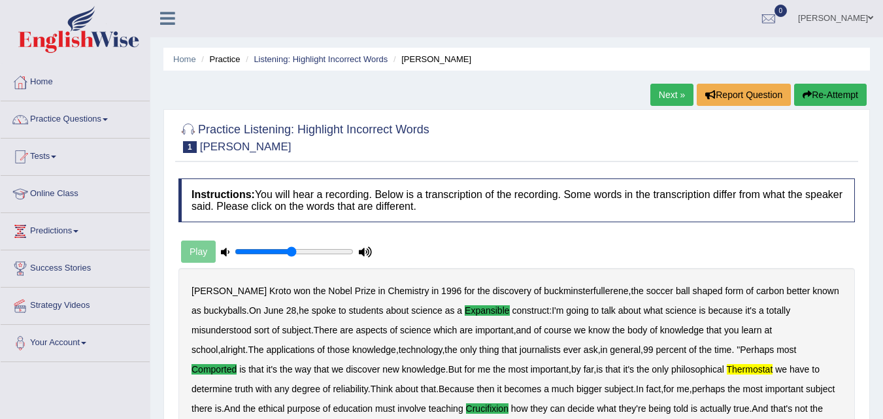
click at [858, 103] on button "Re-Attempt" at bounding box center [830, 95] width 73 height 22
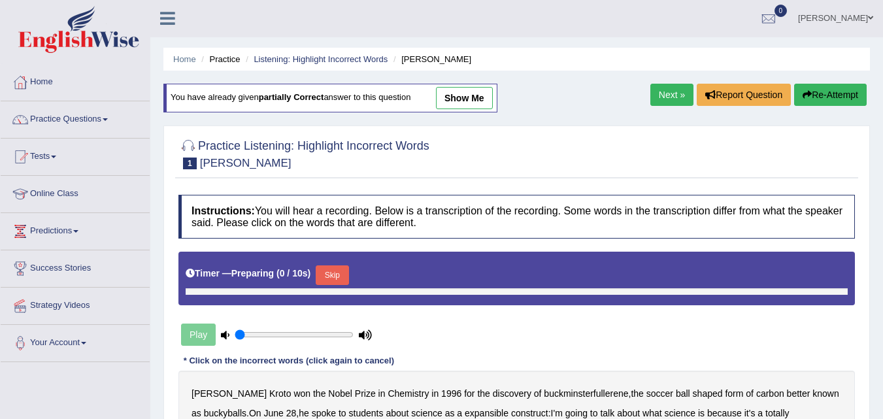
scroll to position [1, 0]
type input "0.5"
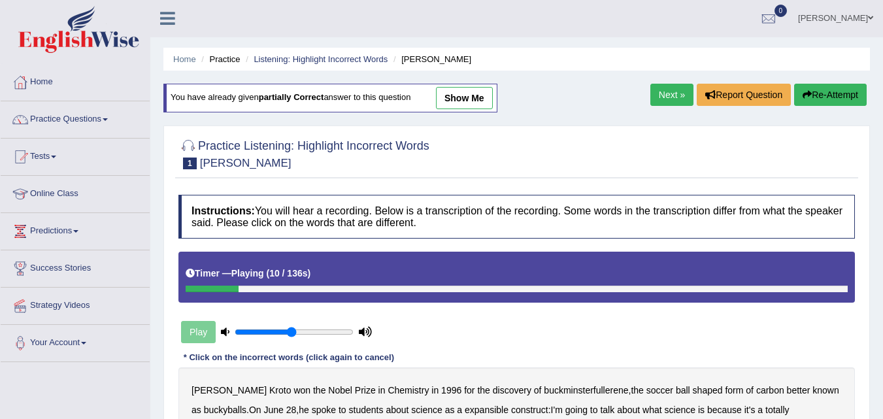
click at [830, 92] on button "Re-Attempt" at bounding box center [830, 95] width 73 height 22
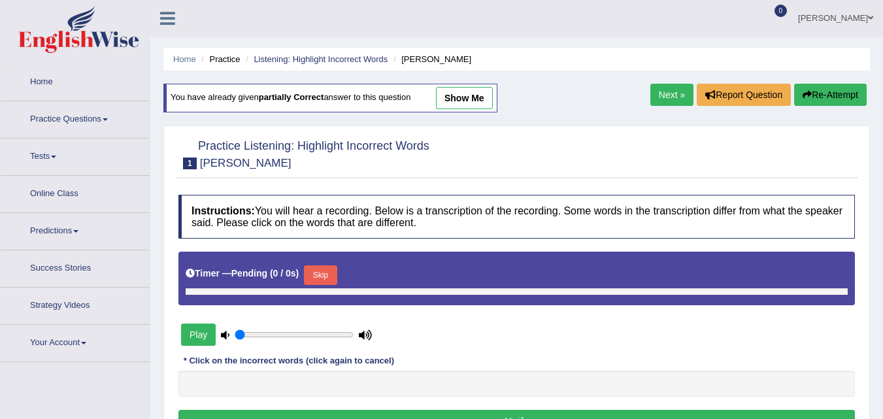
scroll to position [1, 0]
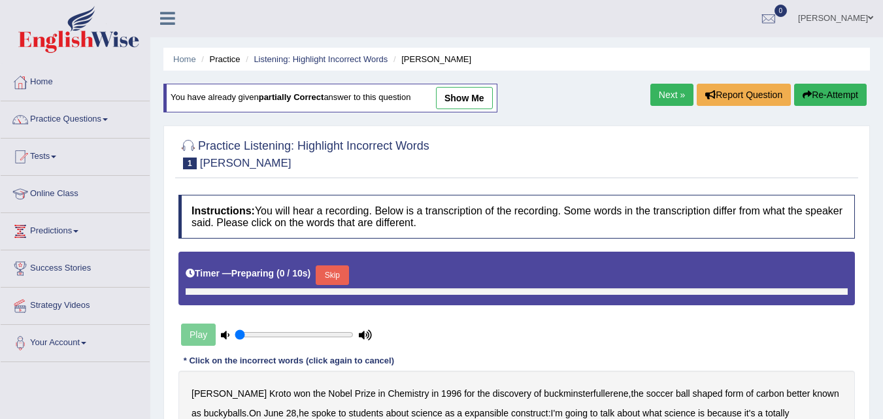
type input "0.5"
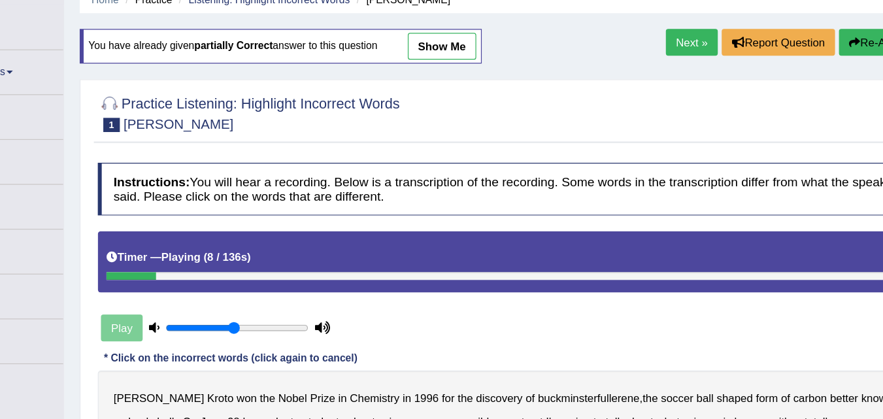
scroll to position [58, 0]
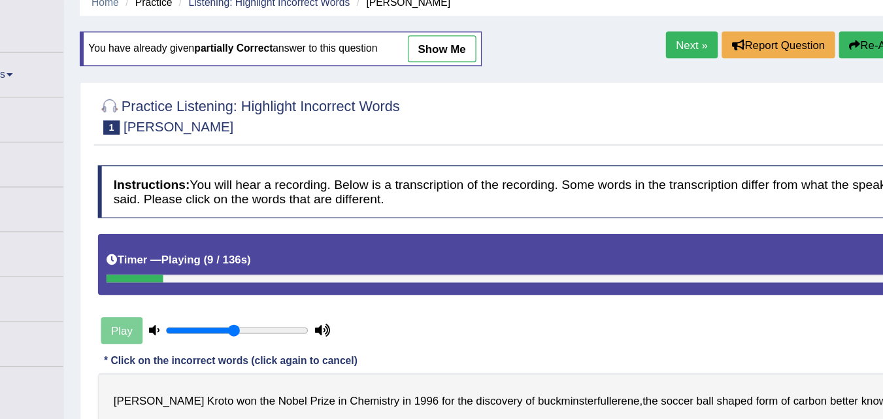
click at [818, 35] on button "Re-Attempt" at bounding box center [830, 37] width 73 height 22
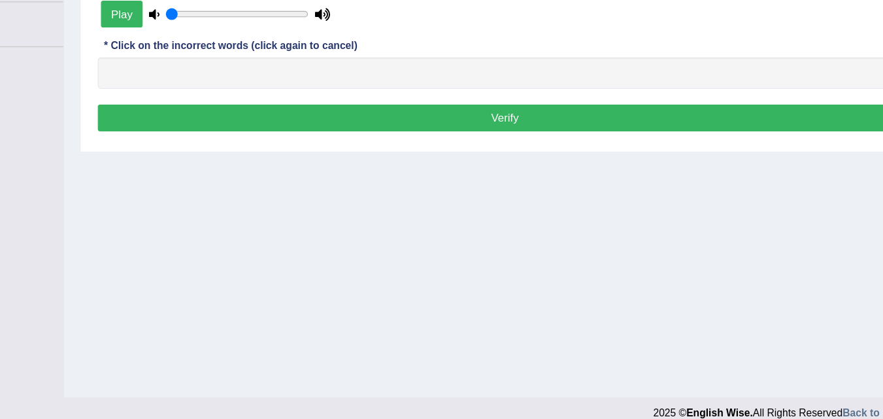
scroll to position [267, 0]
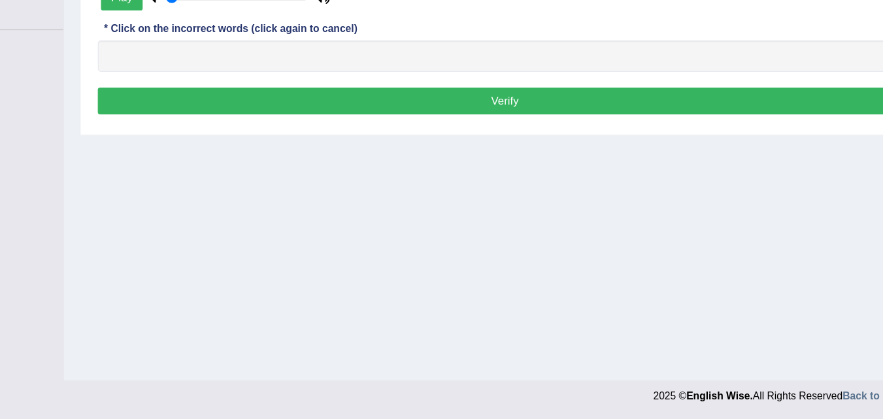
type input "0.5"
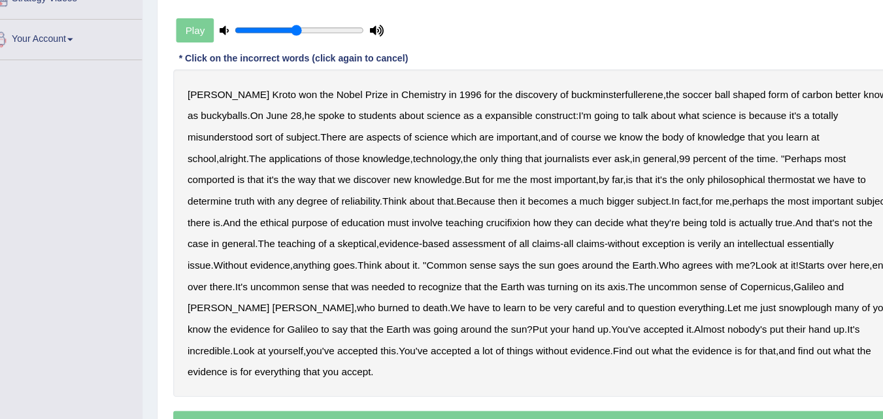
scroll to position [271, 0]
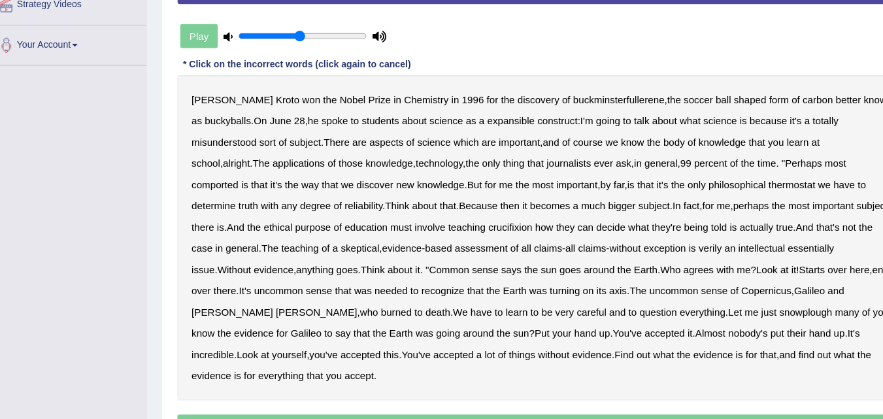
click at [743, 248] on div "Harold Kroto won the Nobel Prize in Chemistry in 1996 for the discovery of buck…" at bounding box center [516, 250] width 677 height 301
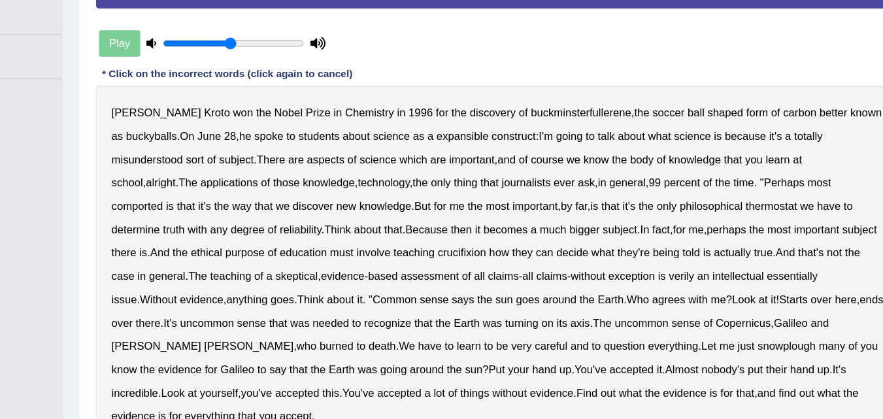
click at [484, 137] on b "expansible" at bounding box center [487, 139] width 44 height 10
click at [235, 193] on b "comported" at bounding box center [213, 198] width 43 height 10
click at [725, 199] on b "thermostat" at bounding box center [746, 198] width 43 height 10
click at [466, 235] on b "crucifixion" at bounding box center [486, 237] width 41 height 10
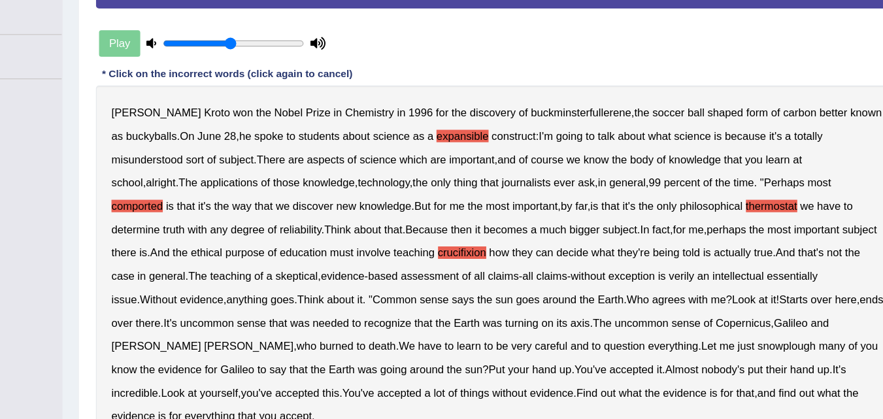
click at [697, 258] on b "intellectual" at bounding box center [718, 257] width 43 height 10
click at [743, 253] on b "essentially" at bounding box center [764, 257] width 42 height 10
click at [660, 258] on b "verily" at bounding box center [671, 257] width 22 height 10
click at [697, 258] on b "intellectual" at bounding box center [718, 257] width 43 height 10
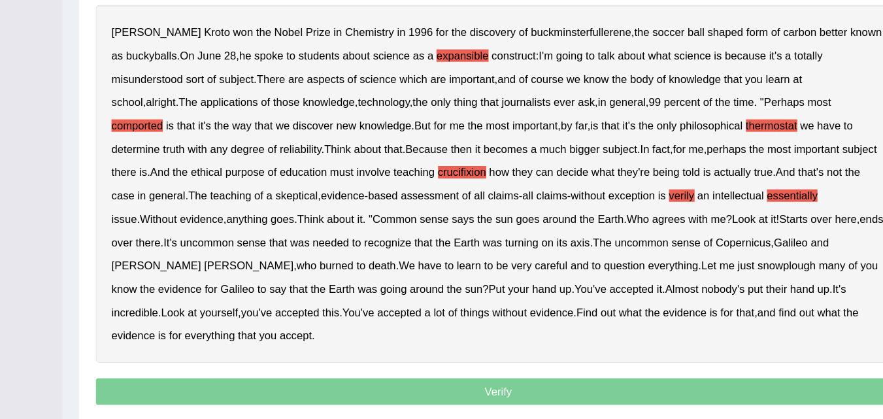
scroll to position [299, 0]
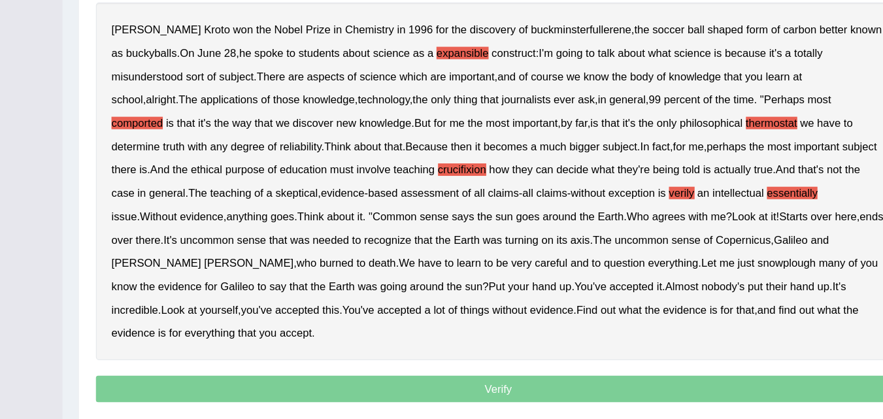
click at [735, 282] on b "snowplough" at bounding box center [759, 287] width 49 height 10
click at [515, 382] on p "Verify" at bounding box center [516, 393] width 677 height 22
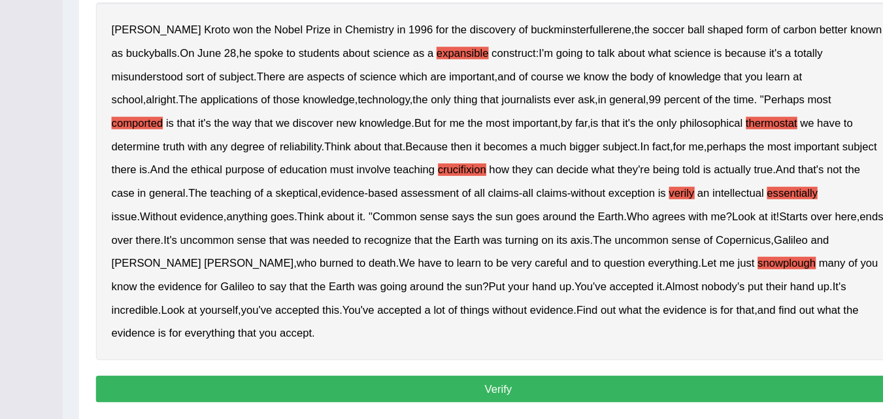
click at [513, 382] on button "Verify" at bounding box center [516, 393] width 677 height 22
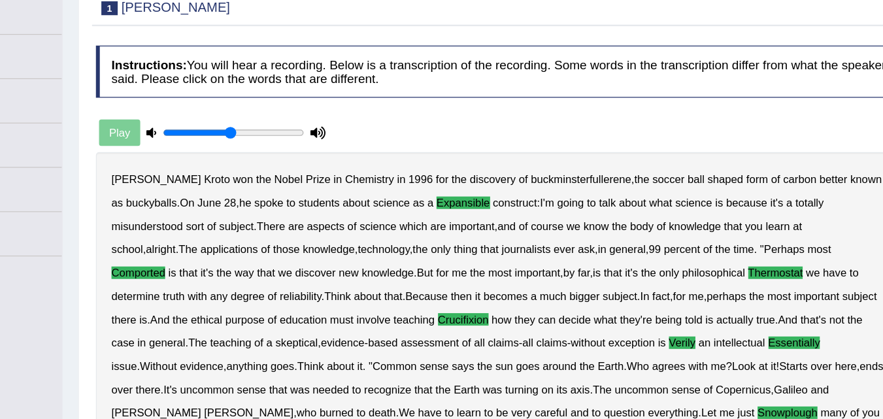
scroll to position [0, 0]
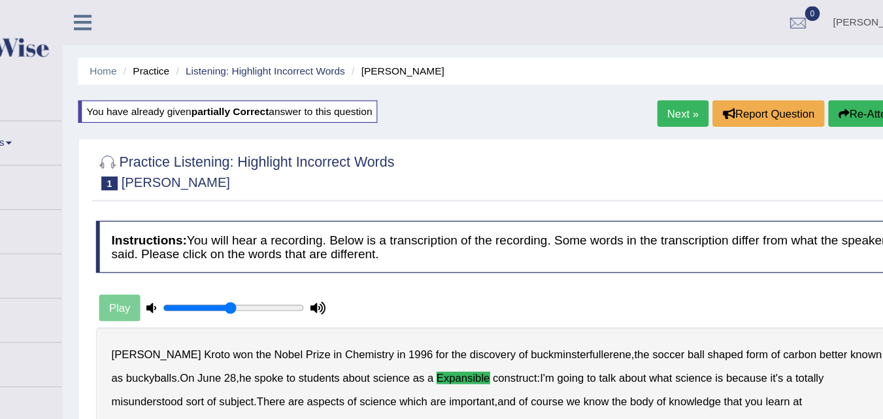
click at [671, 96] on link "Next »" at bounding box center [672, 95] width 43 height 22
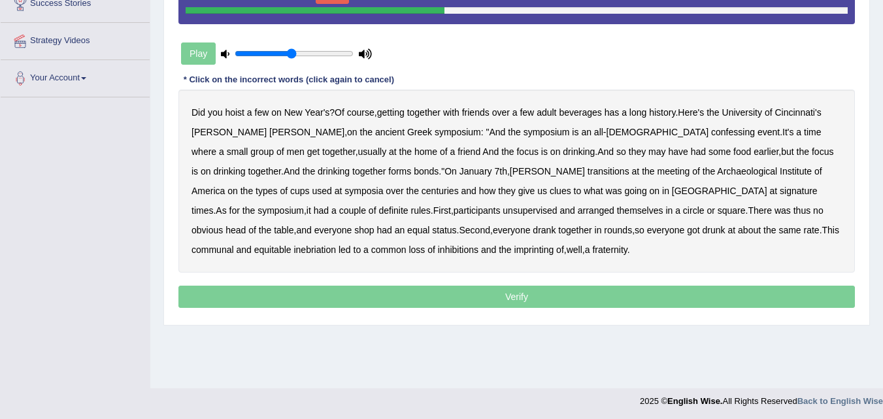
scroll to position [262, 0]
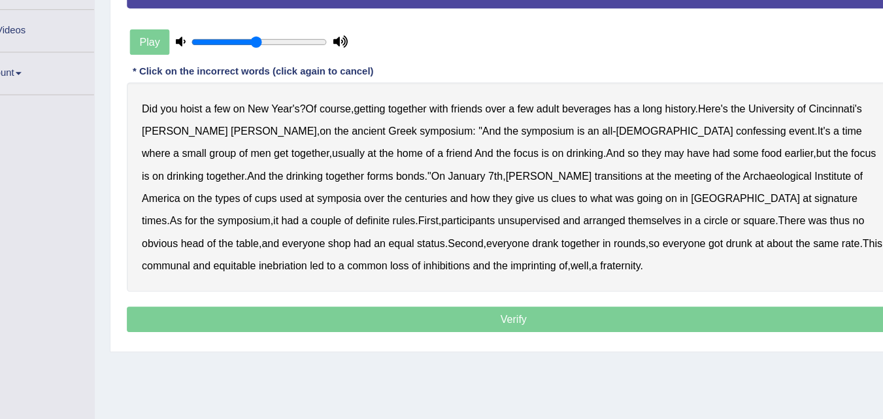
click at [711, 129] on b "confessing" at bounding box center [733, 132] width 44 height 10
click at [588, 172] on b "transitions" at bounding box center [609, 171] width 42 height 10
click at [780, 190] on b "signature" at bounding box center [799, 191] width 38 height 10
click at [503, 209] on b "unsupervised" at bounding box center [530, 210] width 54 height 10
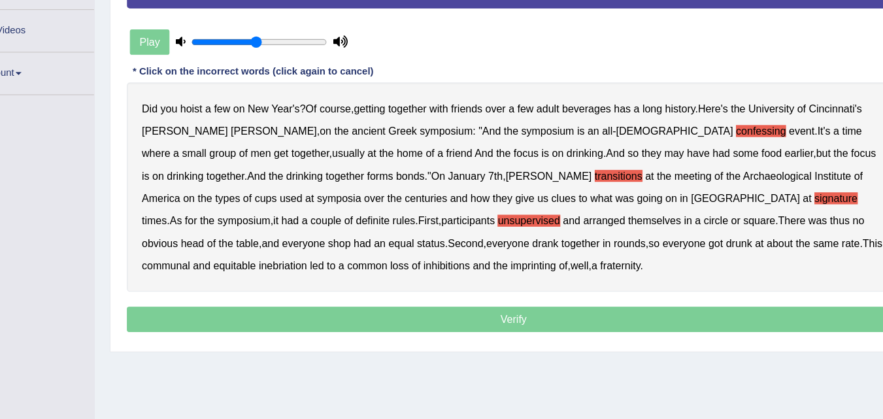
click at [515, 250] on b "imprinting" at bounding box center [535, 250] width 40 height 10
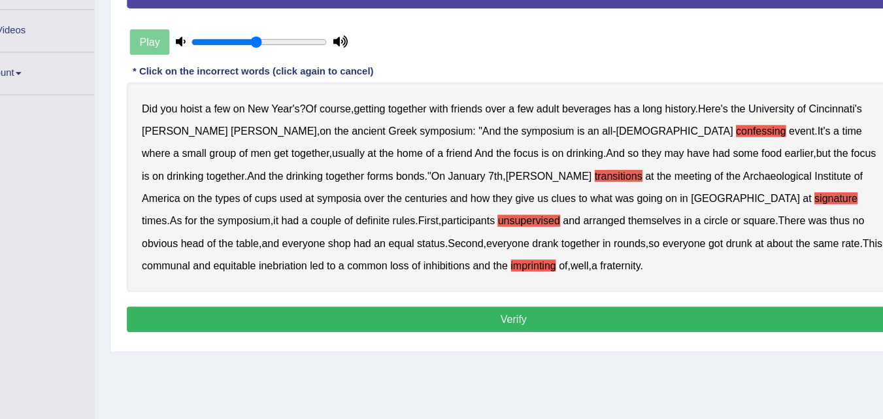
click at [533, 296] on button "Verify" at bounding box center [516, 297] width 677 height 22
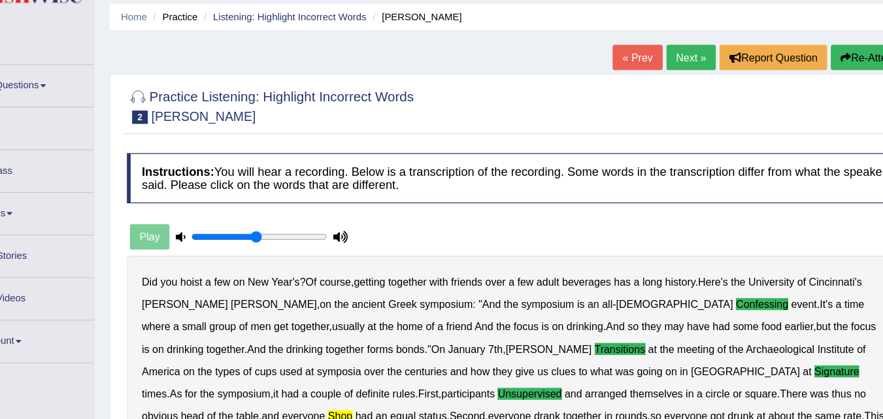
scroll to position [37, 0]
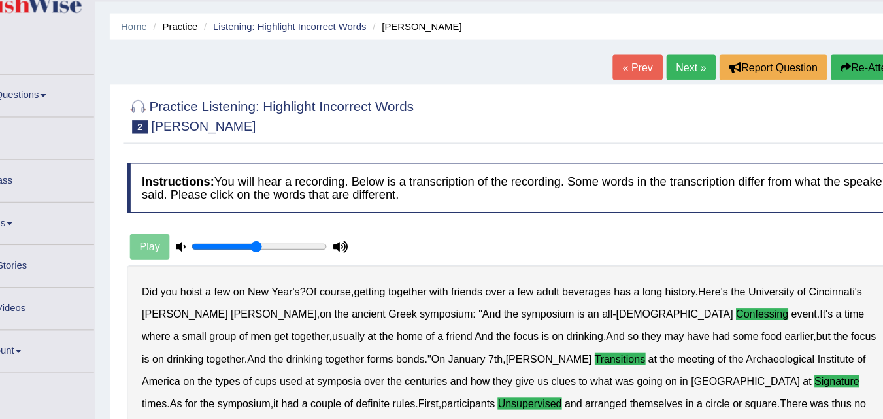
click at [666, 59] on link "Next »" at bounding box center [672, 59] width 43 height 22
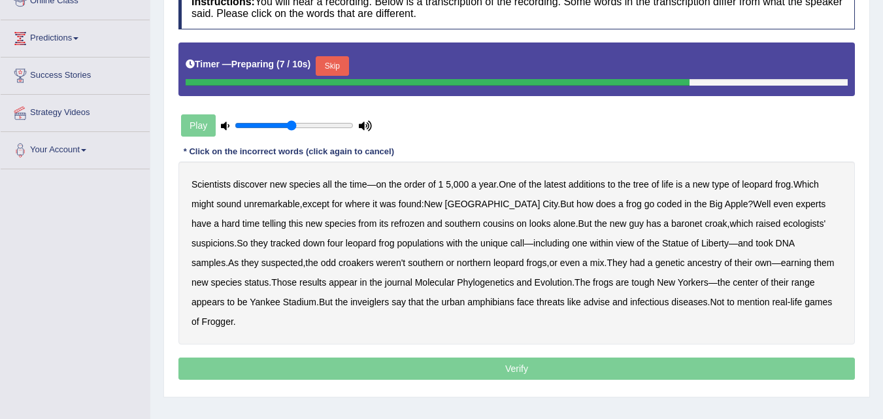
scroll to position [193, 0]
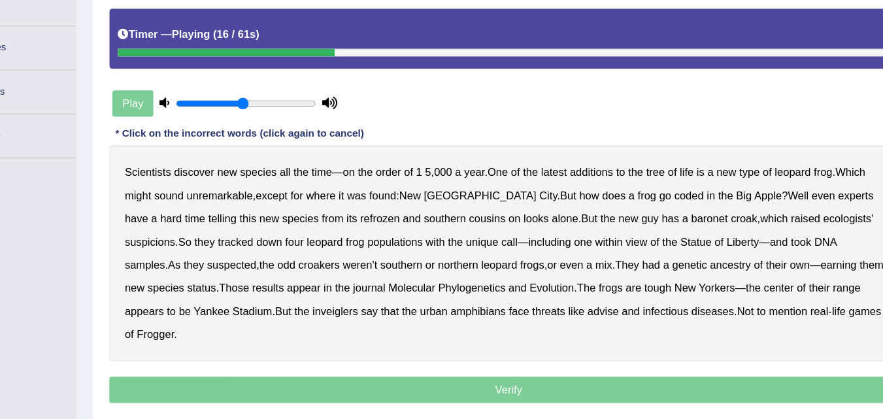
click at [657, 200] on b "coded" at bounding box center [669, 201] width 25 height 10
click at [391, 220] on b "refrozen" at bounding box center [407, 221] width 33 height 10
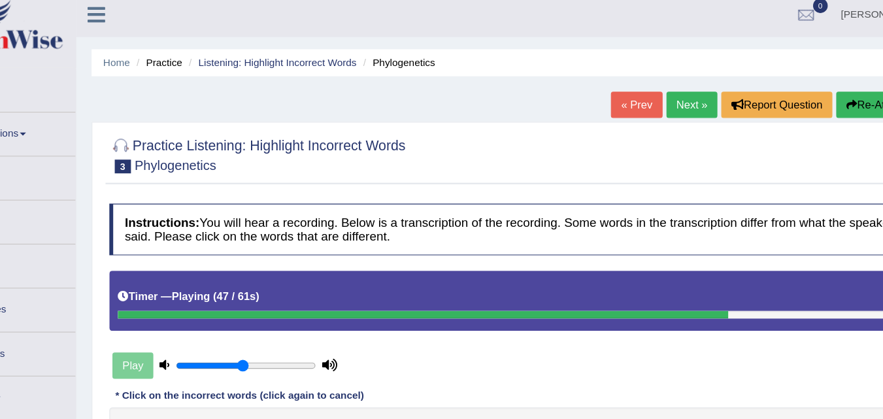
scroll to position [0, 0]
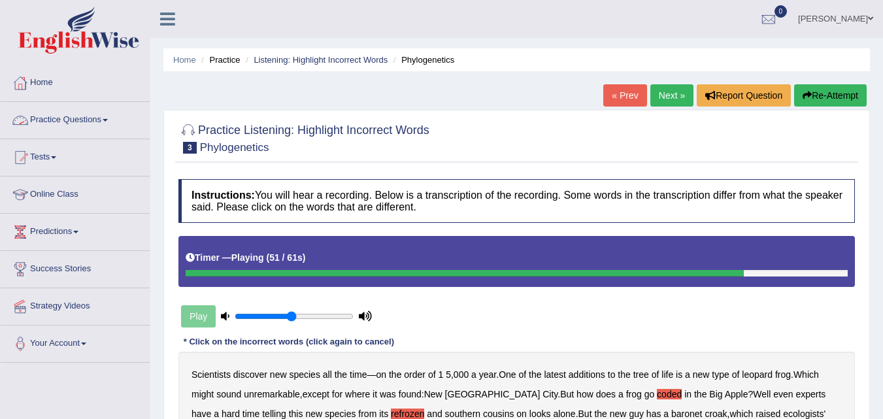
click at [107, 117] on link "Practice Questions" at bounding box center [75, 118] width 149 height 33
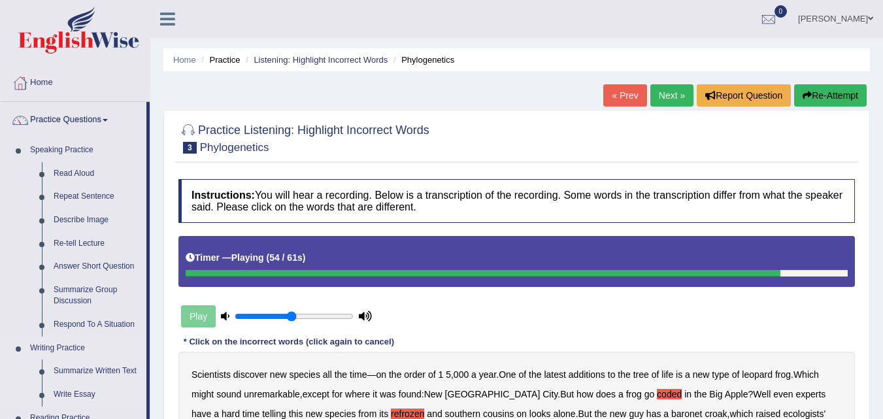
drag, startPoint x: 149, startPoint y: 278, endPoint x: 148, endPoint y: 341, distance: 62.8
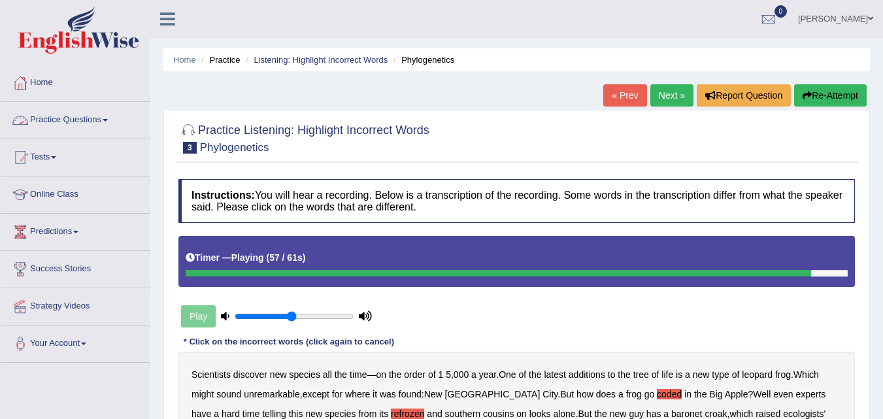
click at [103, 114] on link "Practice Questions" at bounding box center [75, 118] width 149 height 33
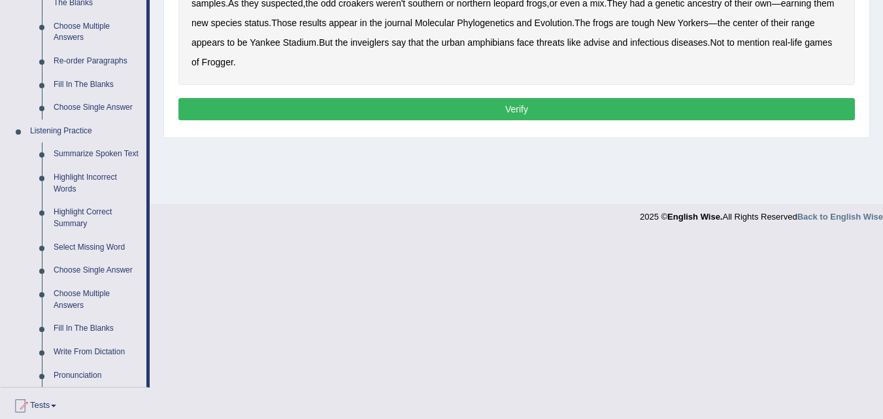
scroll to position [451, 0]
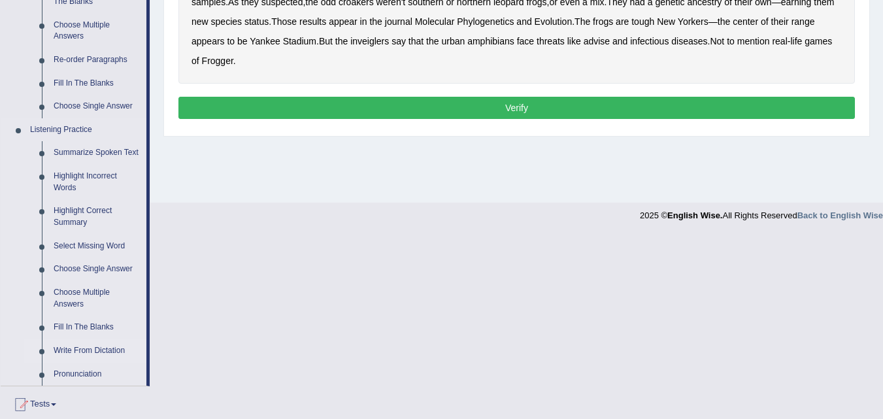
click at [70, 356] on link "Write From Dictation" at bounding box center [97, 351] width 99 height 24
click at [70, 356] on ul "Home Practice Questions Speaking Practice Read Aloud Repeat Sentence Describe I…" at bounding box center [75, 112] width 149 height 996
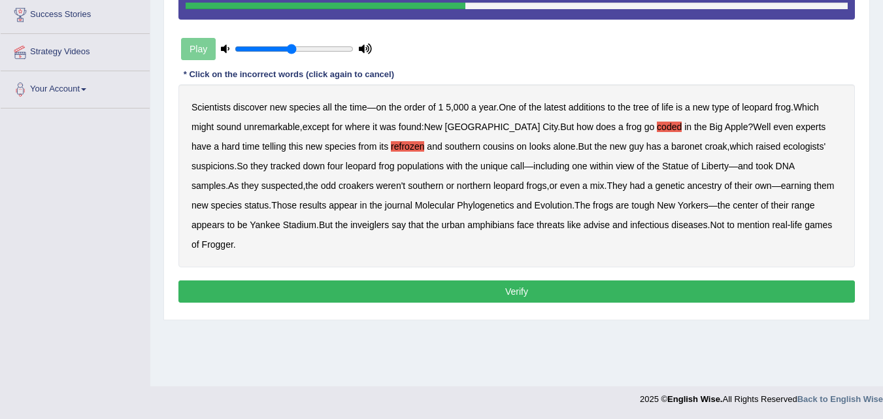
scroll to position [267, 0]
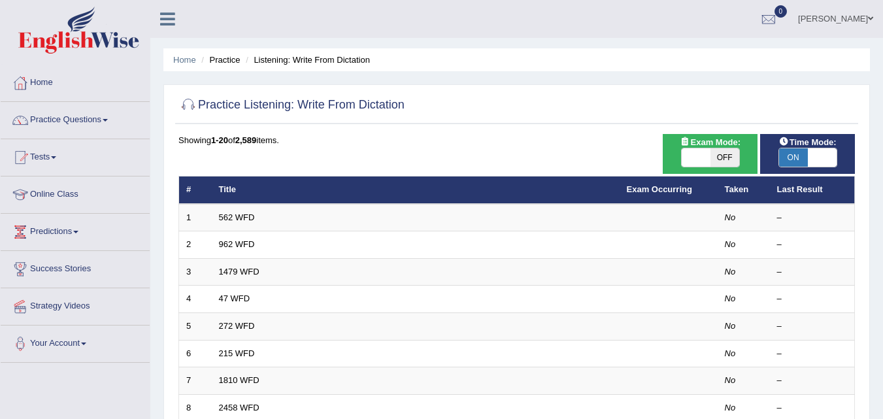
click at [728, 152] on span "OFF" at bounding box center [725, 157] width 29 height 18
checkbox input "true"
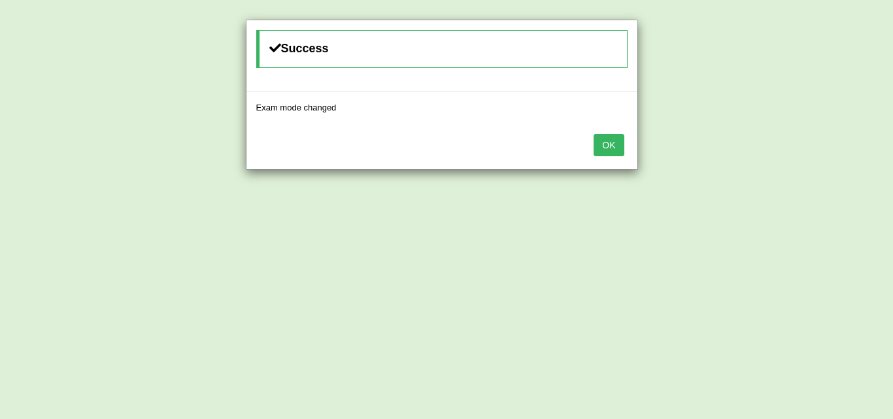
click at [616, 145] on button "OK" at bounding box center [609, 145] width 30 height 22
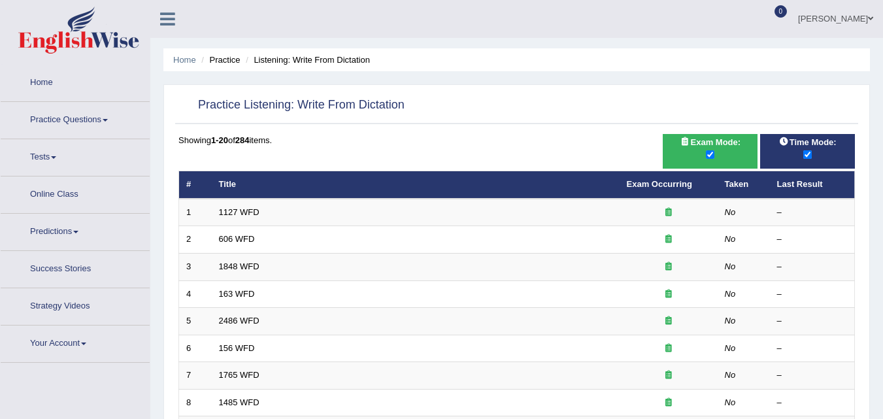
click at [246, 205] on td "1127 WFD" at bounding box center [416, 212] width 408 height 27
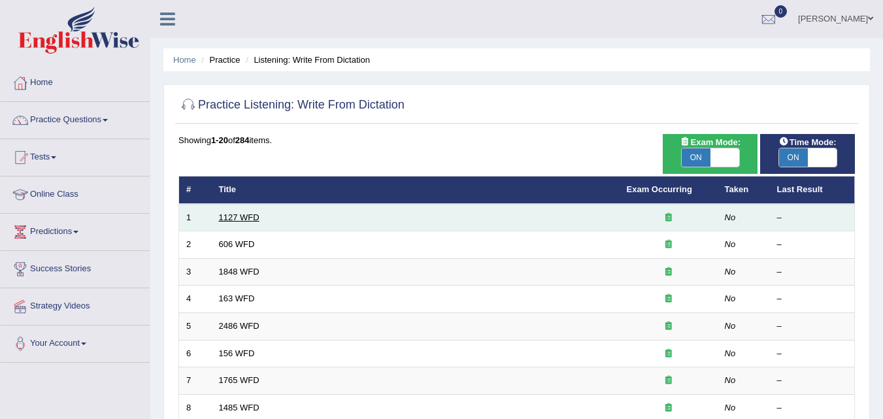
click at [231, 215] on link "1127 WFD" at bounding box center [239, 217] width 41 height 10
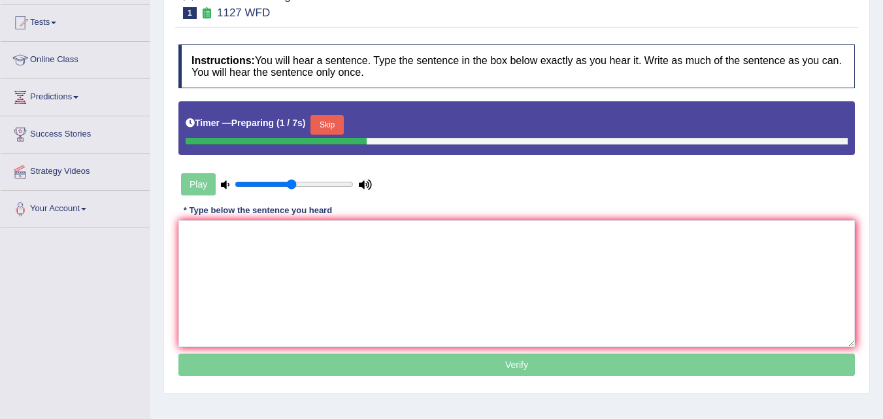
scroll to position [138, 0]
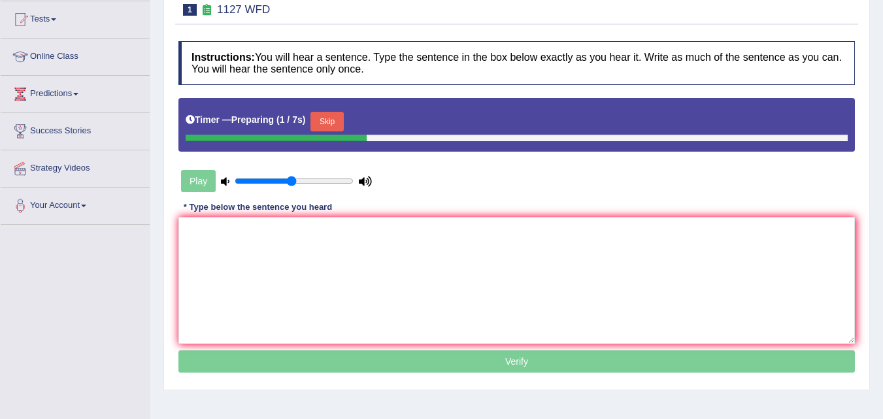
drag, startPoint x: 0, startPoint y: 0, endPoint x: 892, endPoint y: 161, distance: 907.0
click at [883, 161] on html "Toggle navigation Home Practice Questions Speaking Practice Read Aloud Repeat S…" at bounding box center [441, 71] width 883 height 419
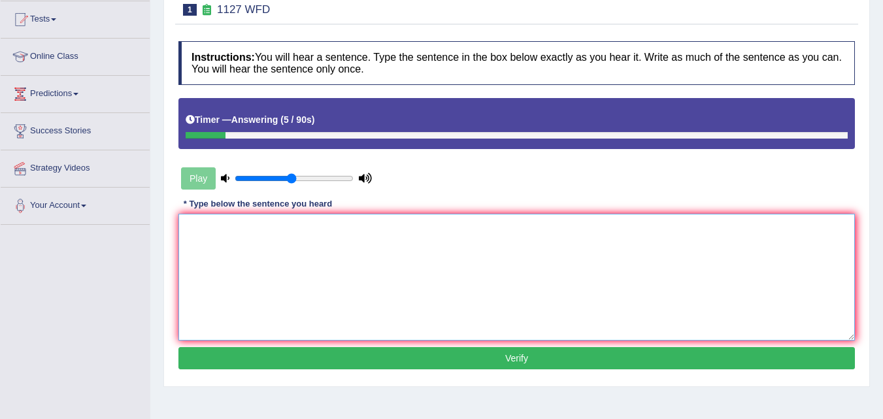
click at [214, 246] on textarea at bounding box center [516, 277] width 677 height 127
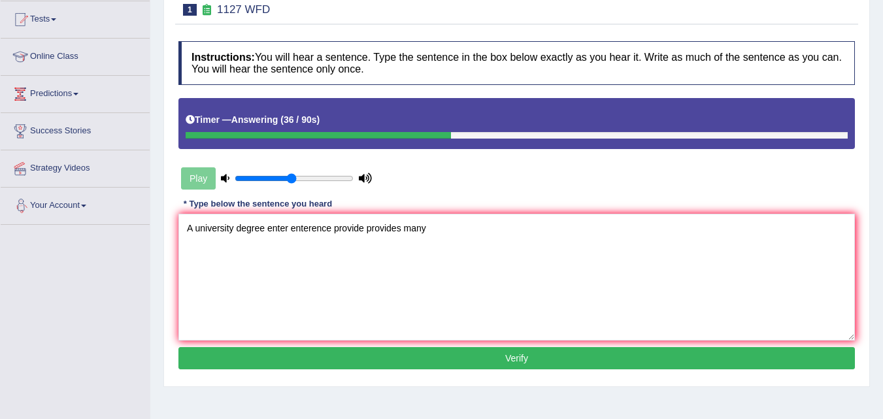
click at [228, 184] on div "Play" at bounding box center [276, 178] width 196 height 33
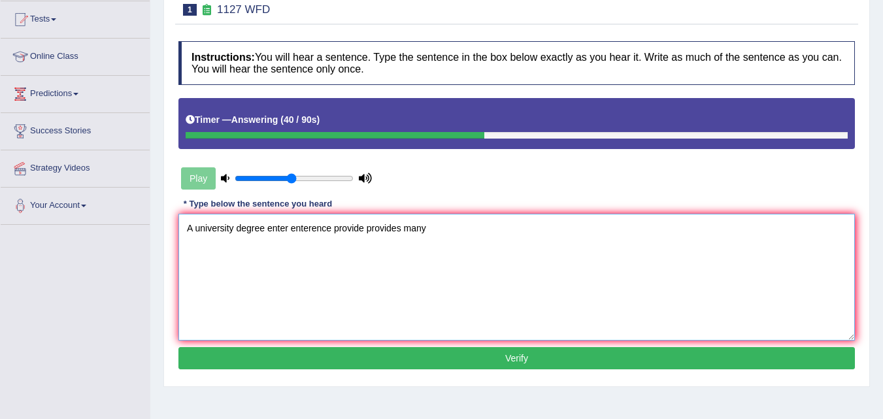
click at [437, 231] on textarea "A university degree enter enterence provide provides many" at bounding box center [516, 277] width 677 height 127
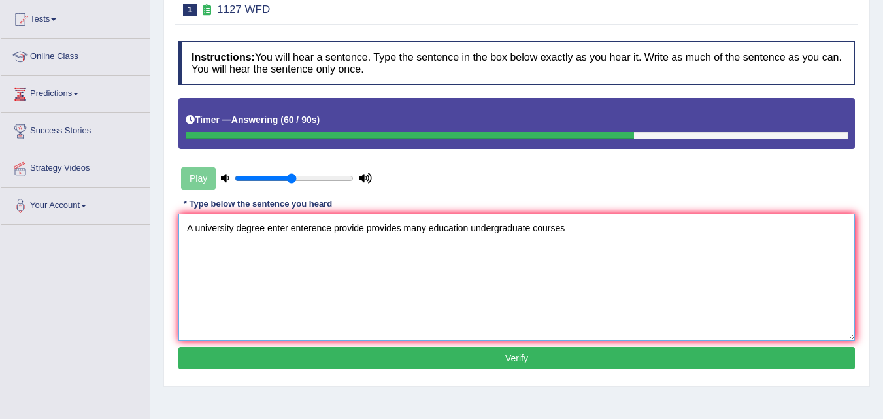
type textarea "A university degree enter enterence provide provides many education undergradua…"
click at [511, 354] on button "Verify" at bounding box center [516, 358] width 677 height 22
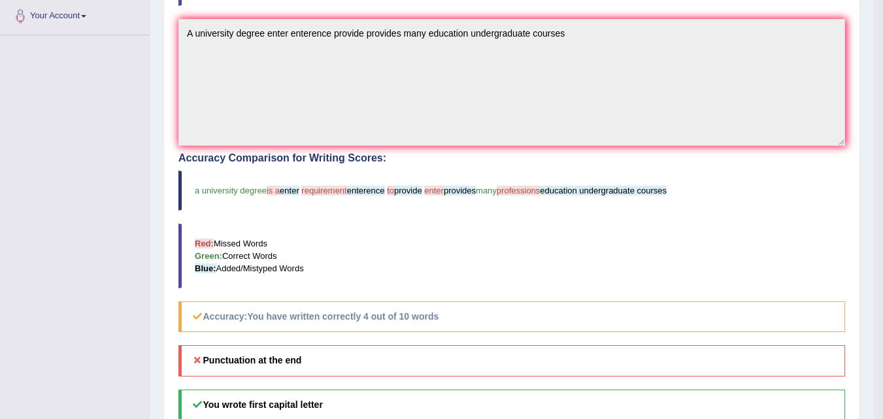
scroll to position [322, 0]
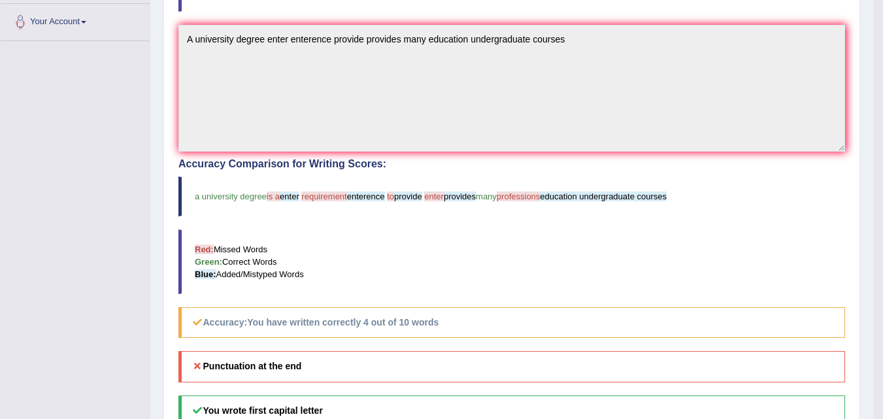
drag, startPoint x: 881, startPoint y: 195, endPoint x: 875, endPoint y: 133, distance: 63.0
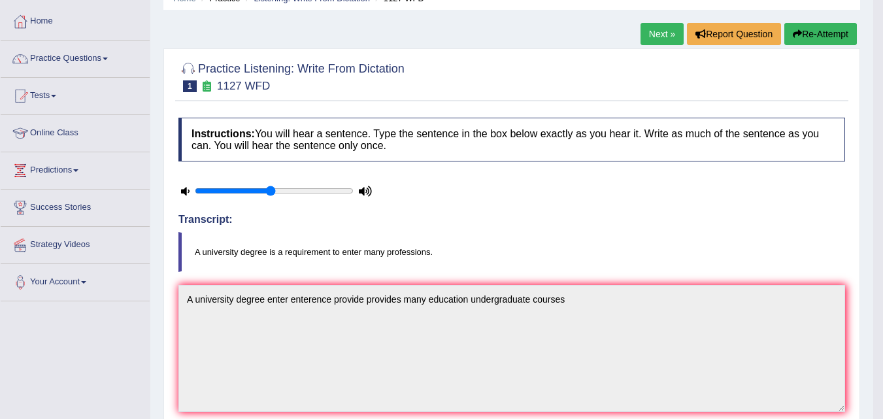
scroll to position [60, 0]
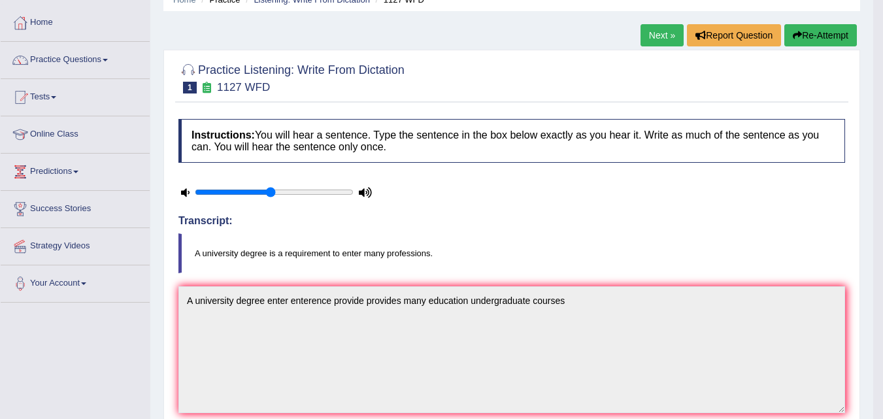
click at [822, 39] on button "Re-Attempt" at bounding box center [821, 35] width 73 height 22
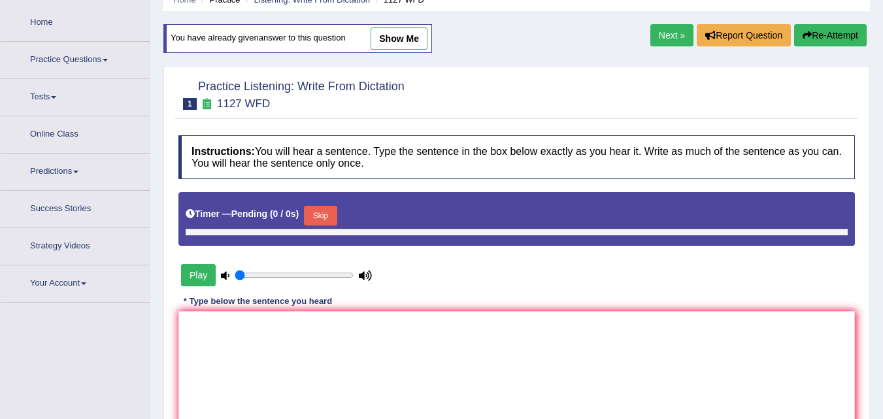
type textarea "A"
type input "0.5"
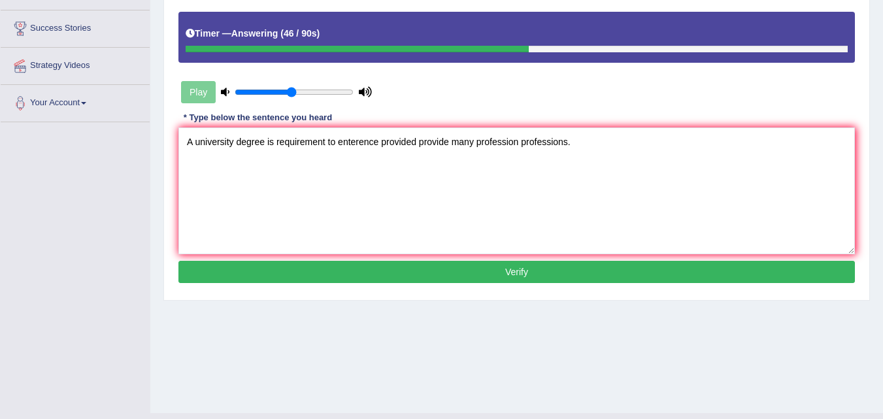
scroll to position [241, 0]
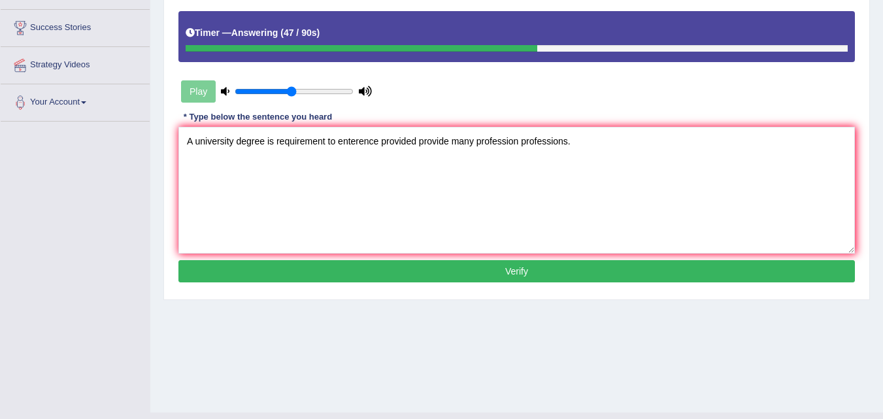
type textarea "A university degree is requirement to enterence provided provide many professio…"
click at [515, 275] on button "Verify" at bounding box center [516, 271] width 677 height 22
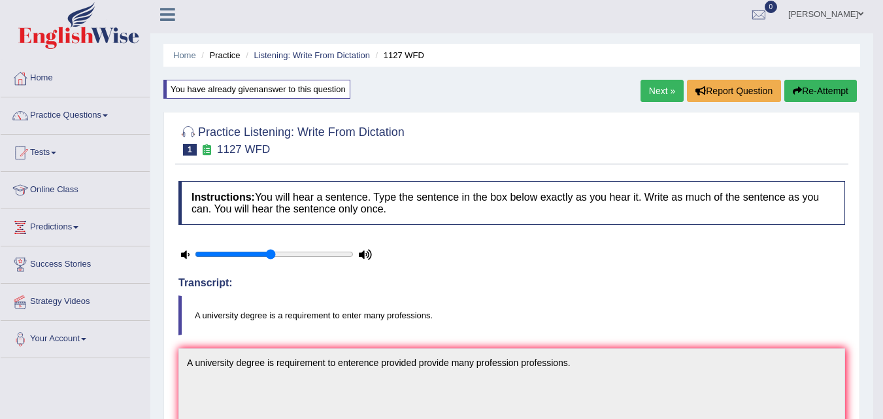
scroll to position [0, 0]
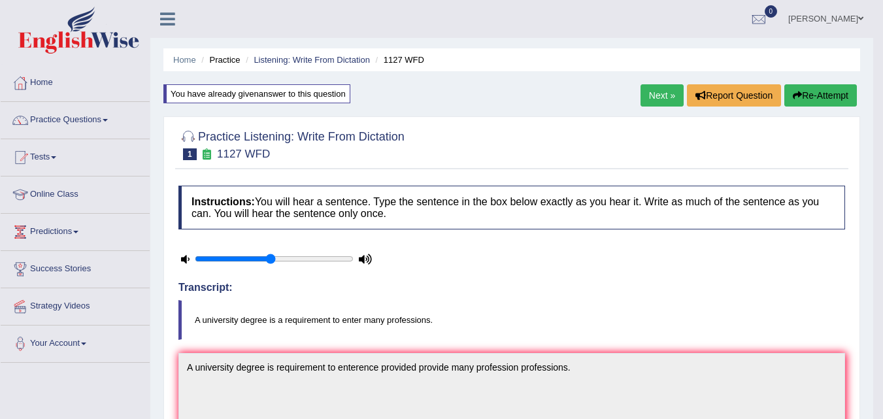
click at [656, 97] on link "Next »" at bounding box center [662, 95] width 43 height 22
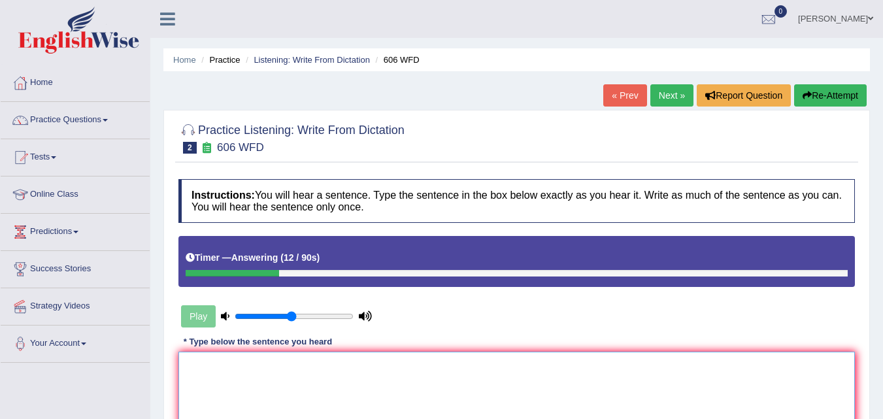
click at [197, 373] on textarea at bounding box center [516, 415] width 677 height 127
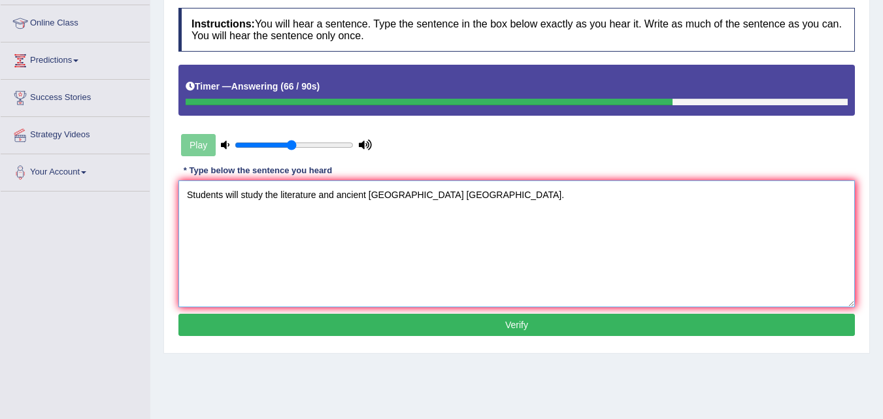
scroll to position [172, 0]
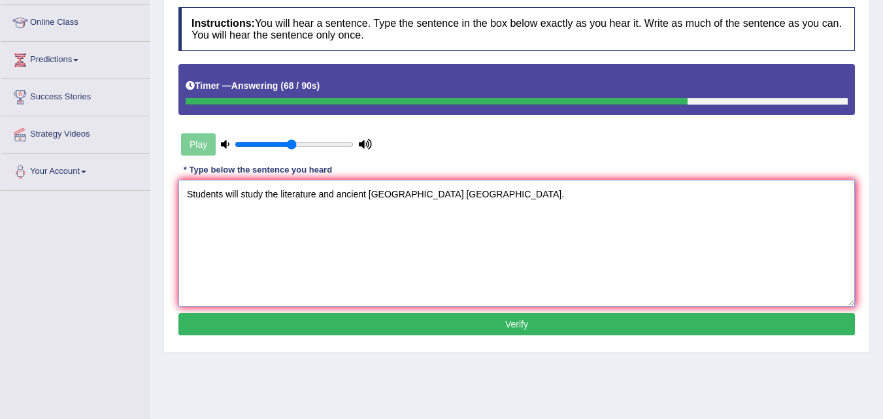
type textarea "Students will study the literature and ancient [GEOGRAPHIC_DATA] [GEOGRAPHIC_DA…"
click at [547, 322] on button "Verify" at bounding box center [516, 324] width 677 height 22
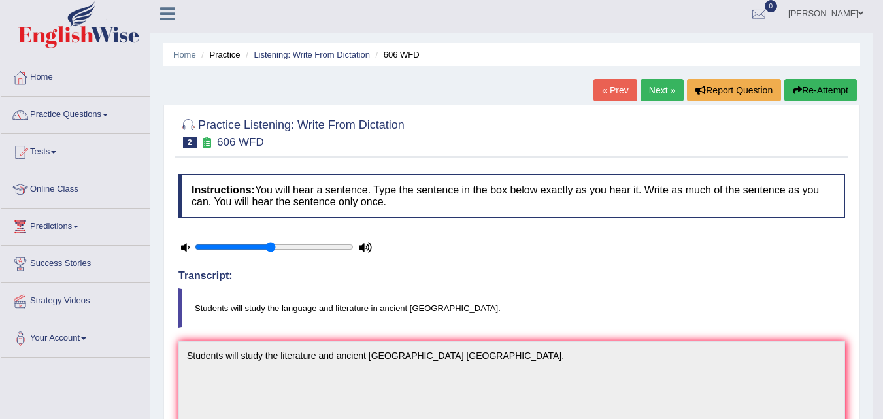
scroll to position [4, 0]
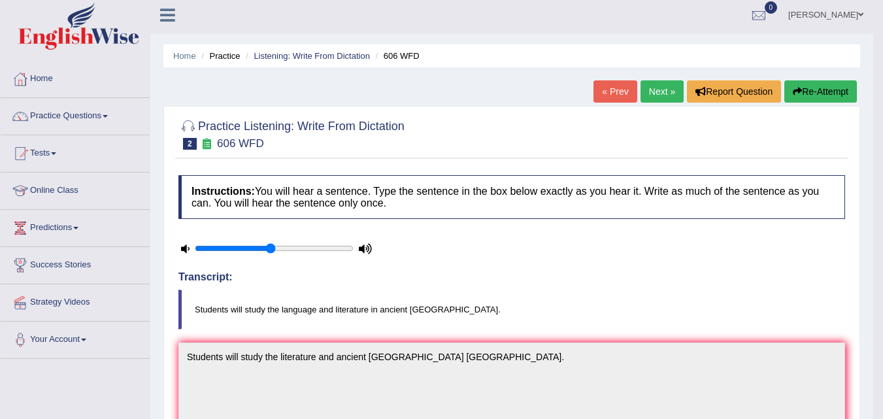
click at [662, 91] on link "Next »" at bounding box center [662, 91] width 43 height 22
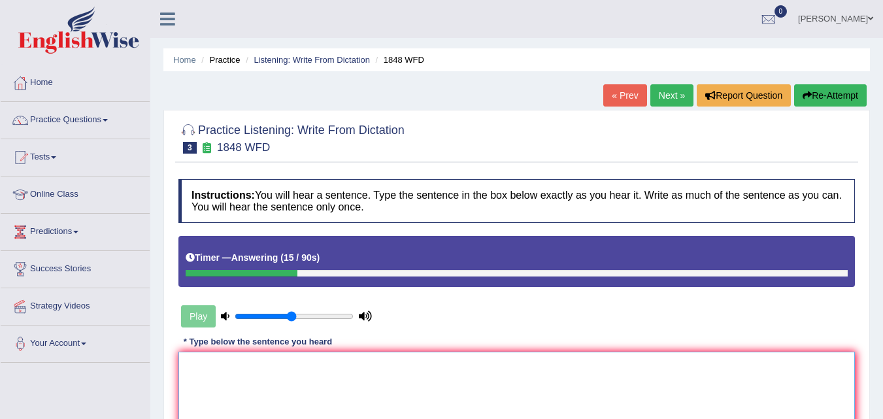
click at [181, 370] on textarea at bounding box center [516, 415] width 677 height 127
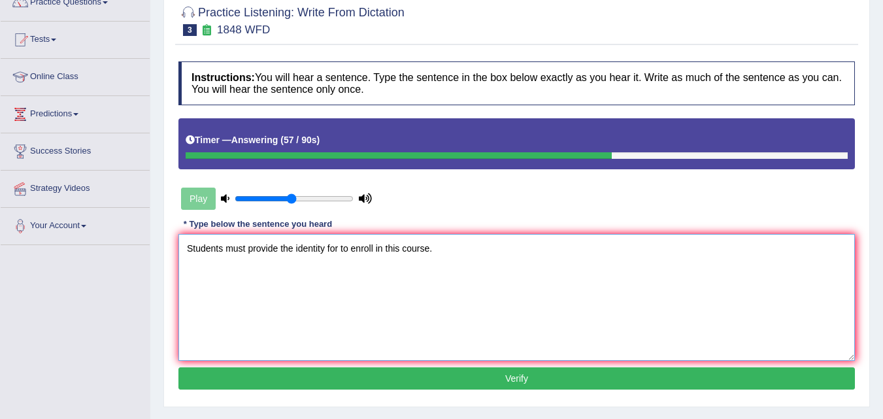
scroll to position [121, 0]
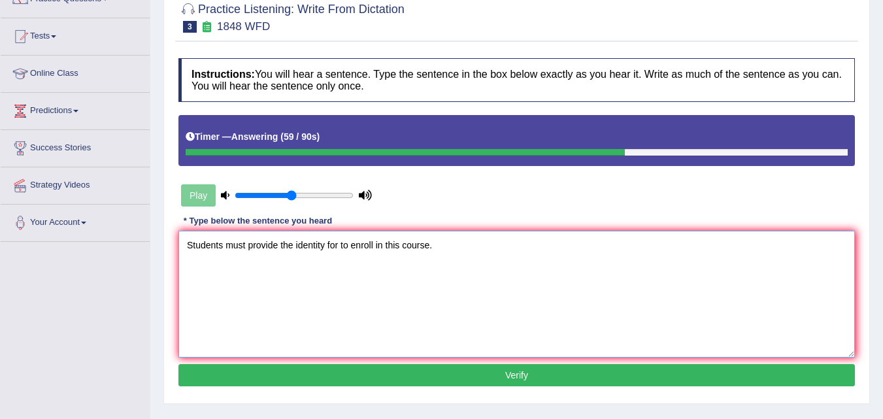
type textarea "Students must provide the identity for to enroll in this course."
click at [514, 373] on button "Verify" at bounding box center [516, 375] width 677 height 22
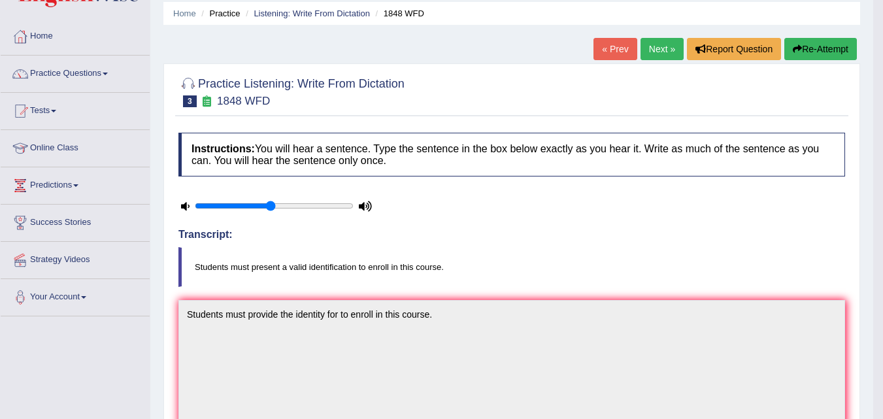
scroll to position [0, 0]
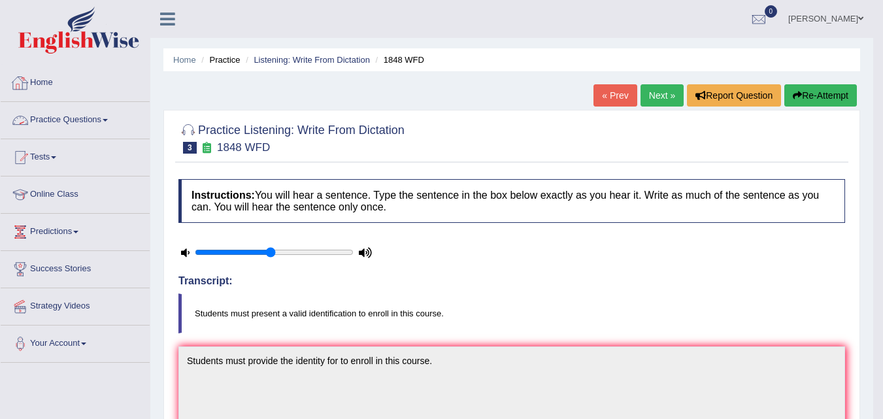
click at [108, 121] on span at bounding box center [105, 120] width 5 height 3
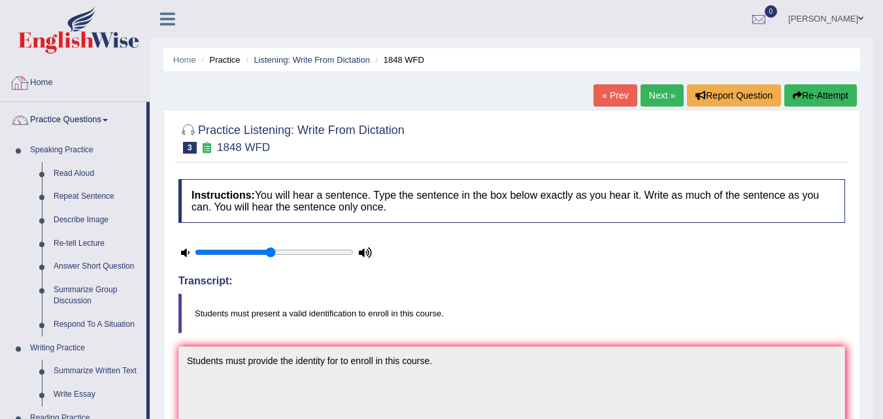
click at [115, 75] on link "Home" at bounding box center [75, 81] width 149 height 33
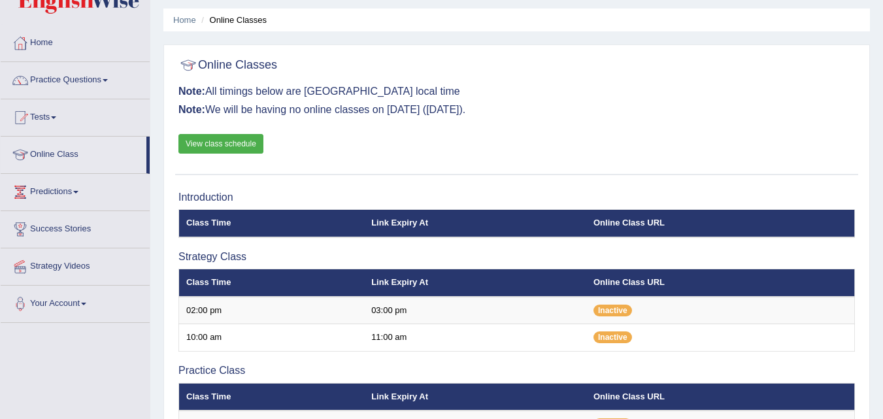
scroll to position [37, 0]
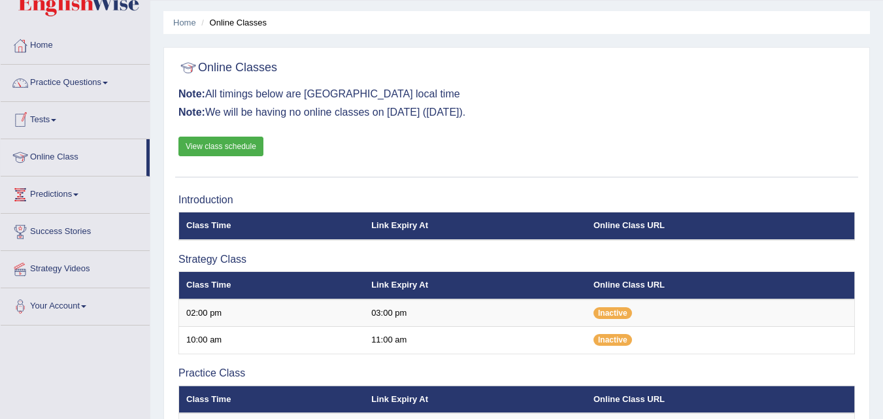
click at [56, 119] on span at bounding box center [53, 120] width 5 height 3
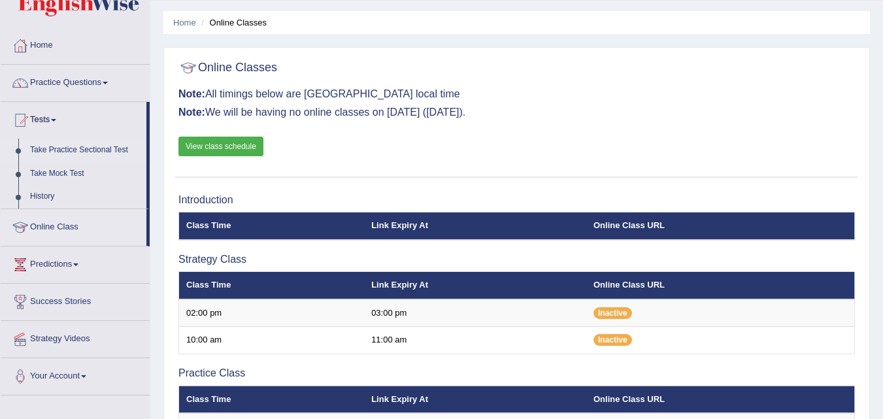
click at [85, 146] on link "Take Practice Sectional Test" at bounding box center [85, 151] width 122 height 24
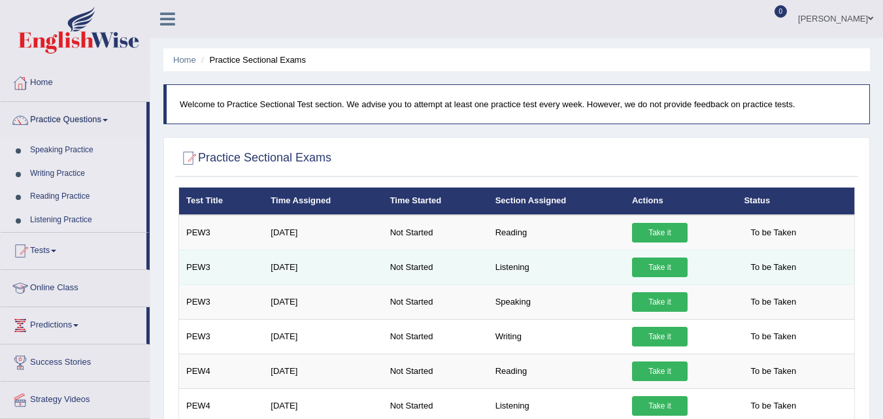
click at [671, 258] on link "Take it" at bounding box center [660, 268] width 56 height 20
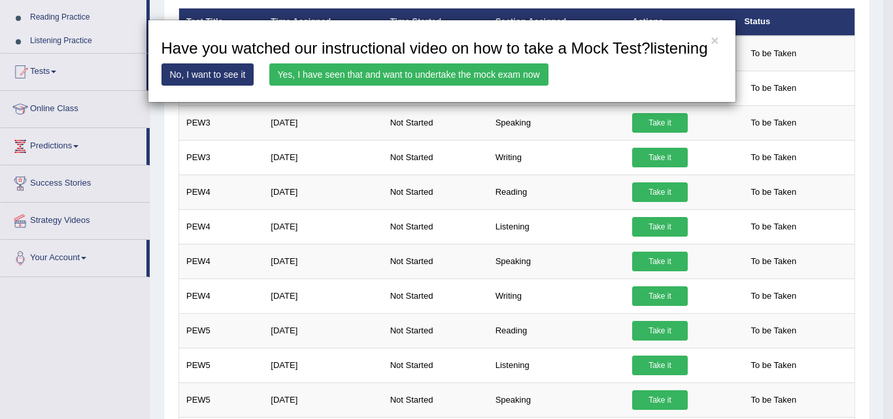
click at [211, 71] on link "No, I want to see it" at bounding box center [207, 74] width 93 height 22
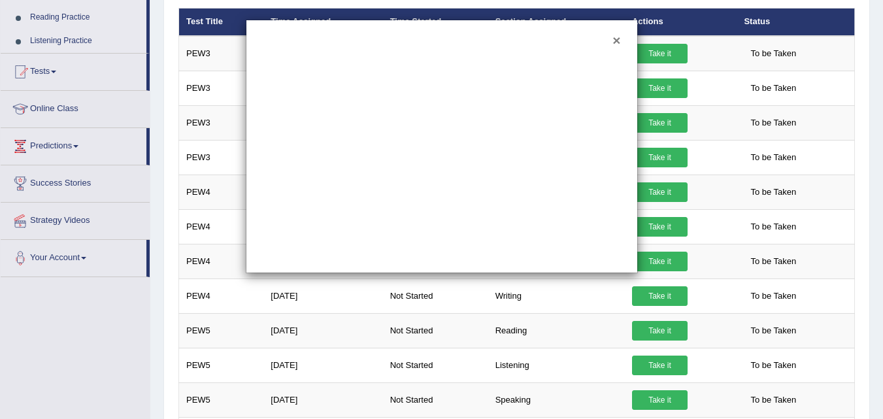
click at [617, 39] on button "×" at bounding box center [617, 40] width 8 height 14
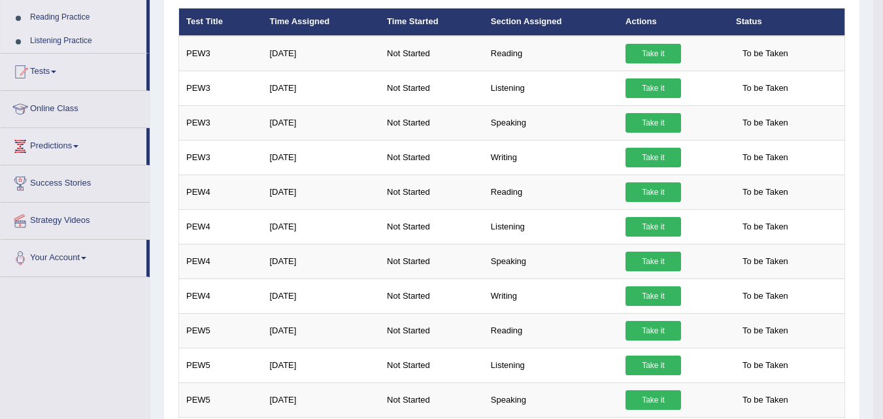
click at [80, 36] on link "Listening Practice" at bounding box center [85, 41] width 122 height 24
